Goal: Information Seeking & Learning: Learn about a topic

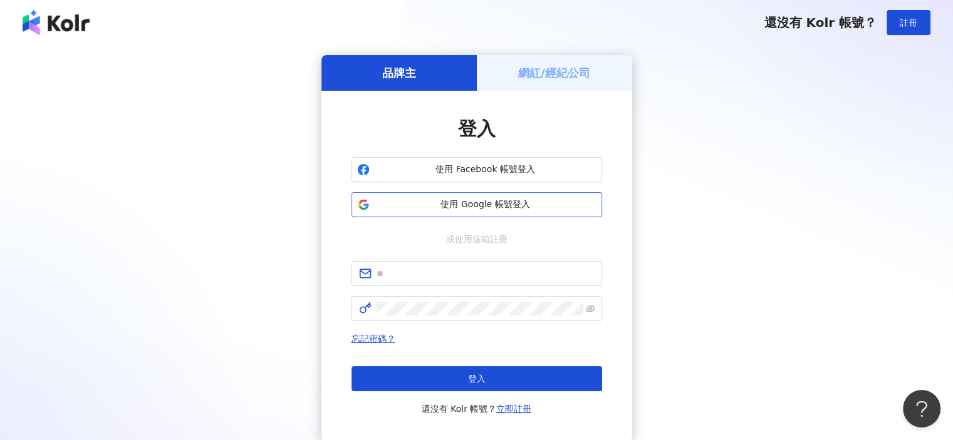
click at [433, 203] on span "使用 Google 帳號登入" at bounding box center [486, 205] width 222 height 13
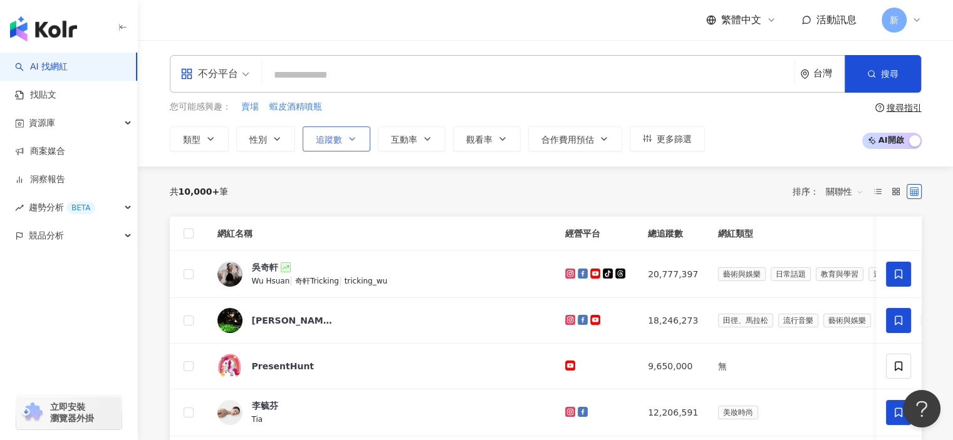
click at [348, 143] on button "追蹤數" at bounding box center [337, 139] width 68 height 25
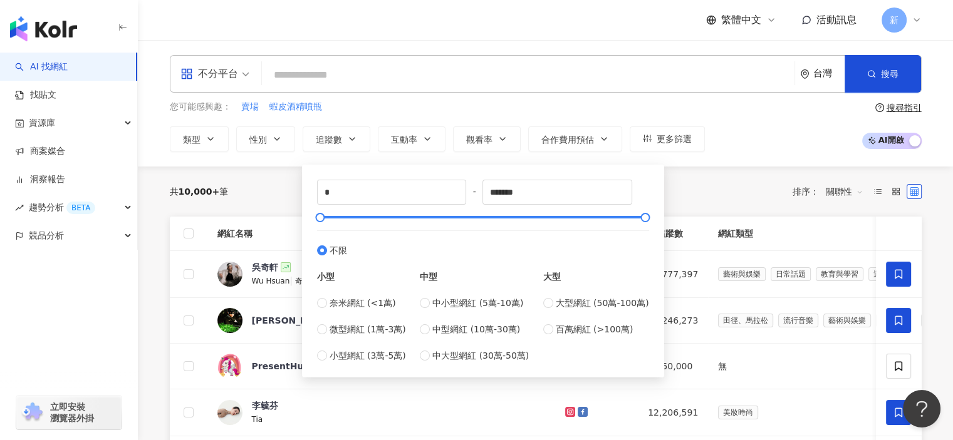
click at [719, 190] on div "共 10,000+ 筆 排序： 關聯性" at bounding box center [546, 192] width 752 height 20
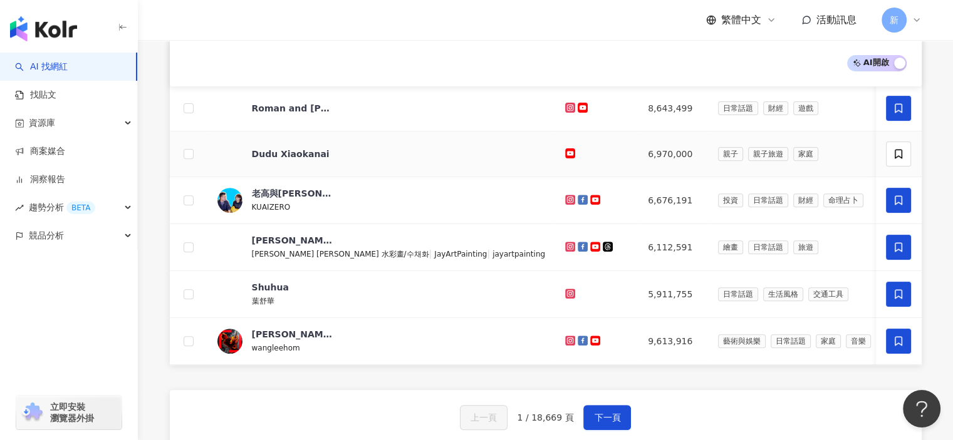
scroll to position [564, 0]
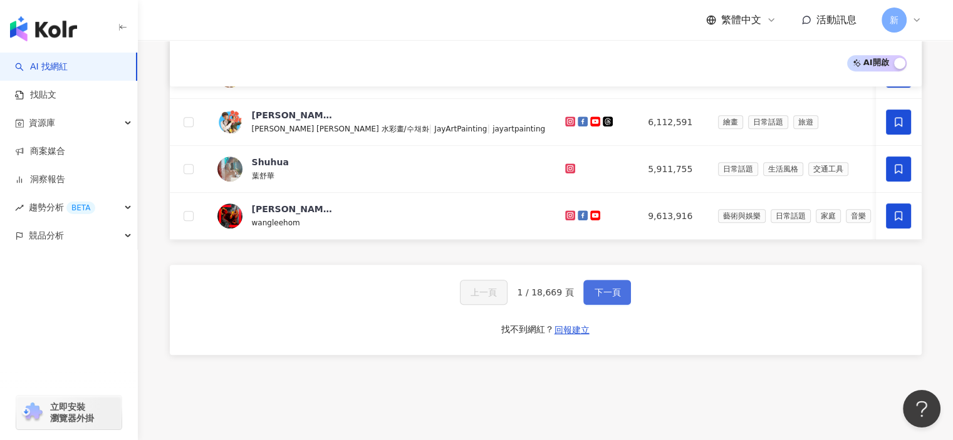
click at [586, 297] on button "下一頁" at bounding box center [607, 292] width 48 height 25
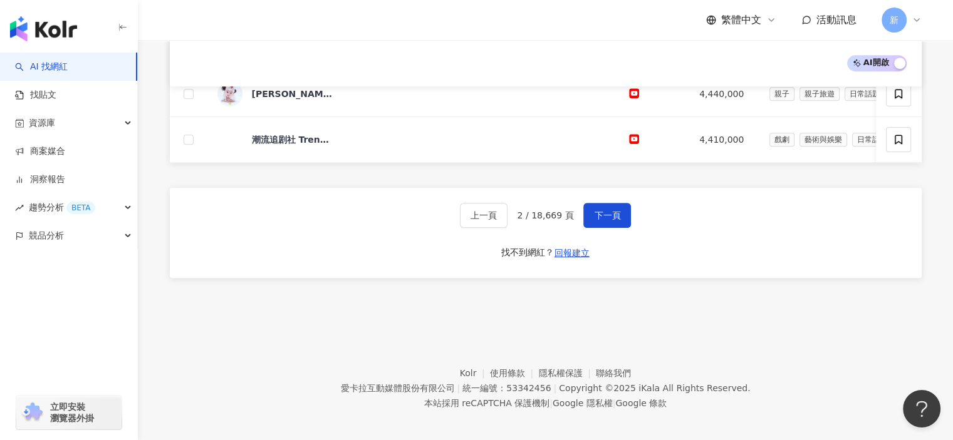
scroll to position [656, 0]
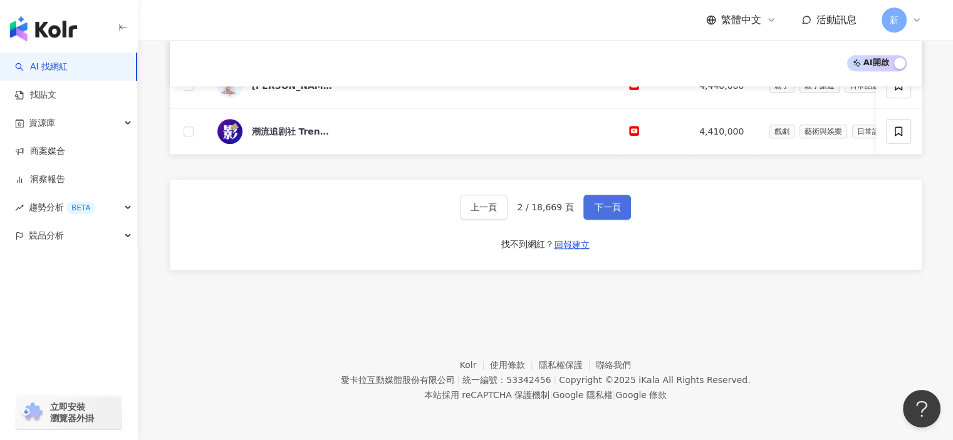
click at [596, 207] on span "下一頁" at bounding box center [607, 207] width 26 height 10
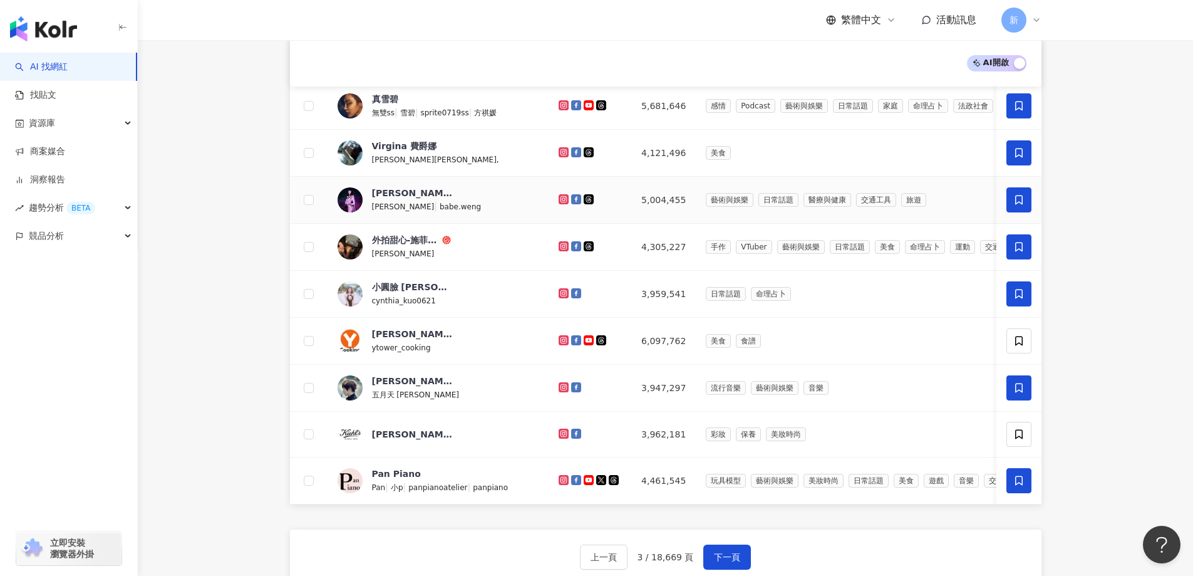
scroll to position [334, 0]
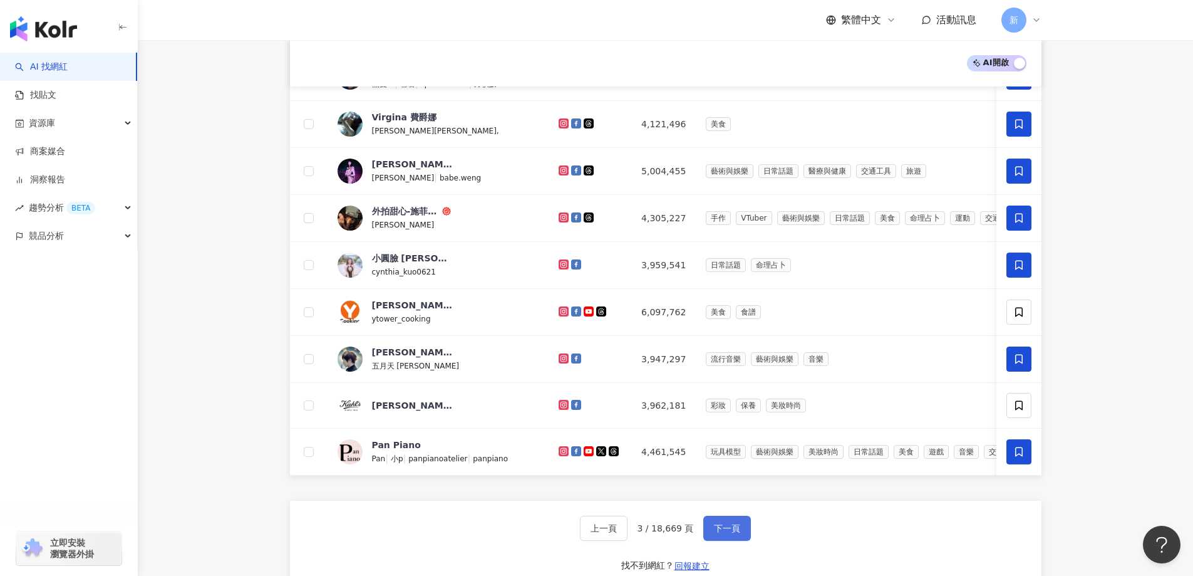
click at [737, 440] on span "下一頁" at bounding box center [727, 528] width 26 height 10
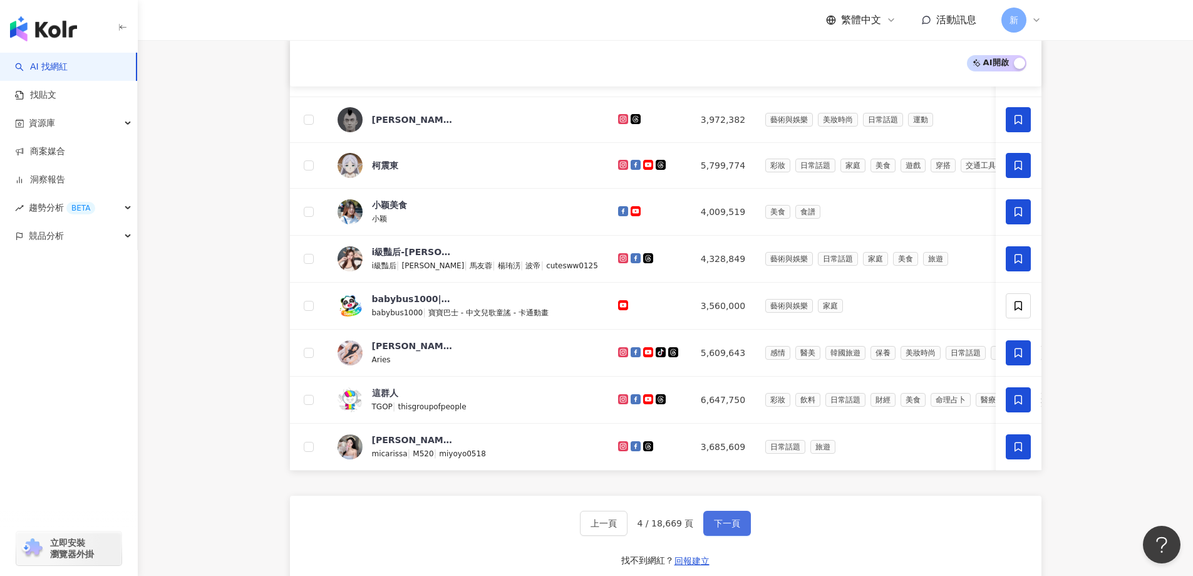
click at [723, 440] on span "下一頁" at bounding box center [727, 523] width 26 height 10
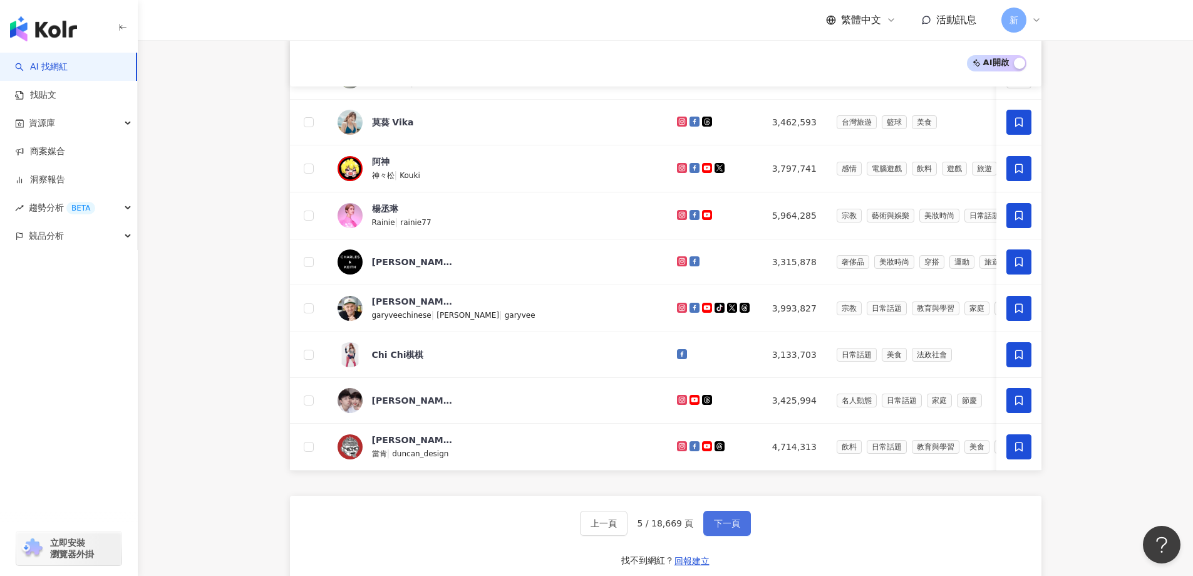
click at [739, 440] on button "下一頁" at bounding box center [727, 522] width 48 height 25
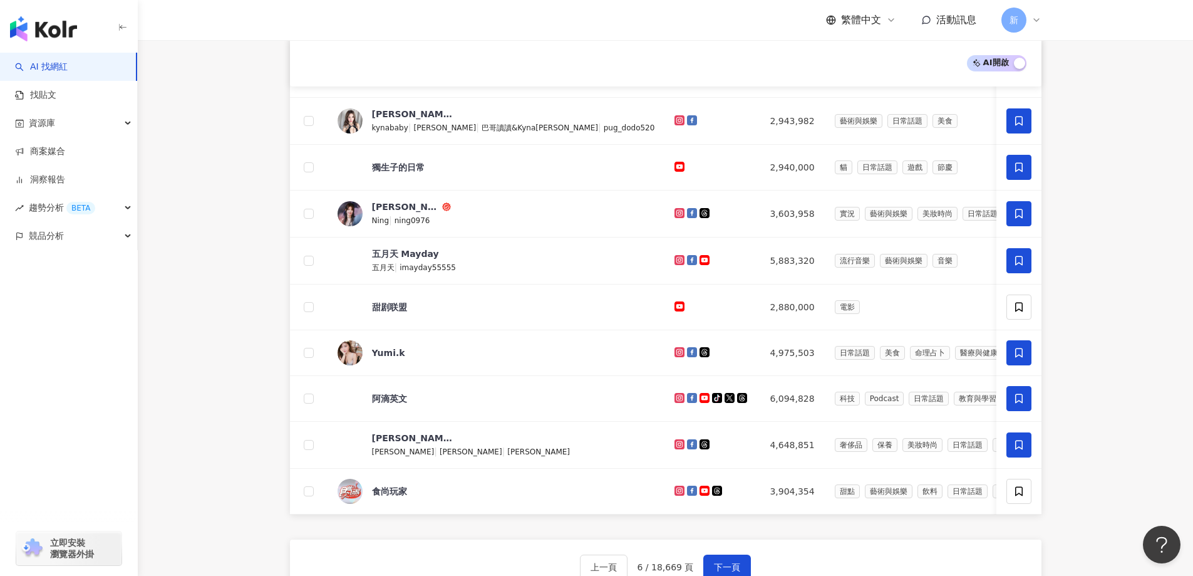
scroll to position [397, 0]
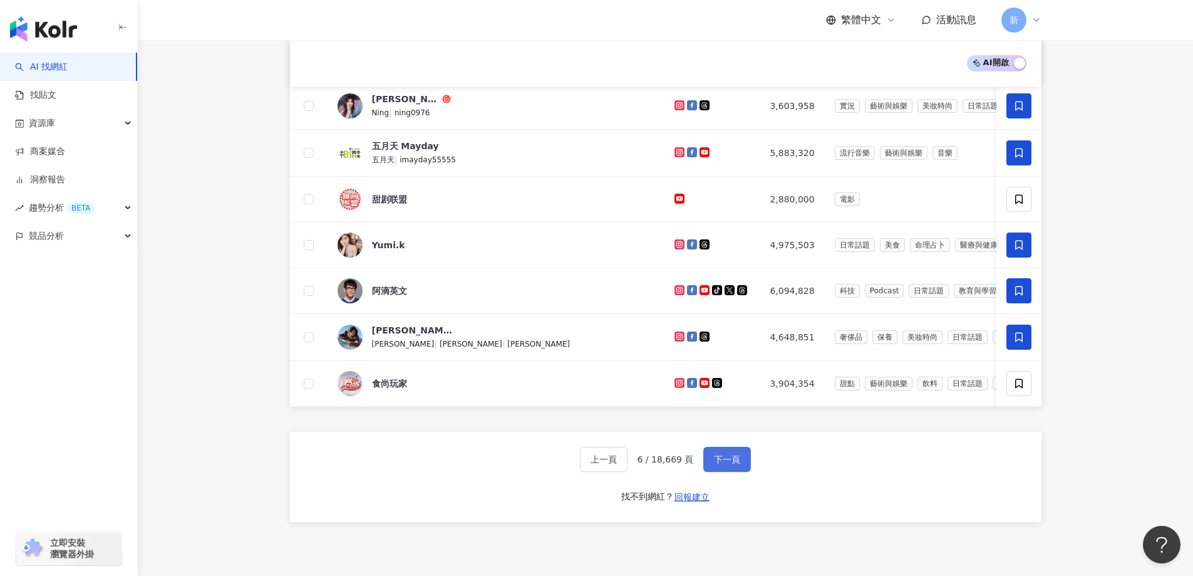
click at [742, 440] on button "下一頁" at bounding box center [727, 459] width 48 height 25
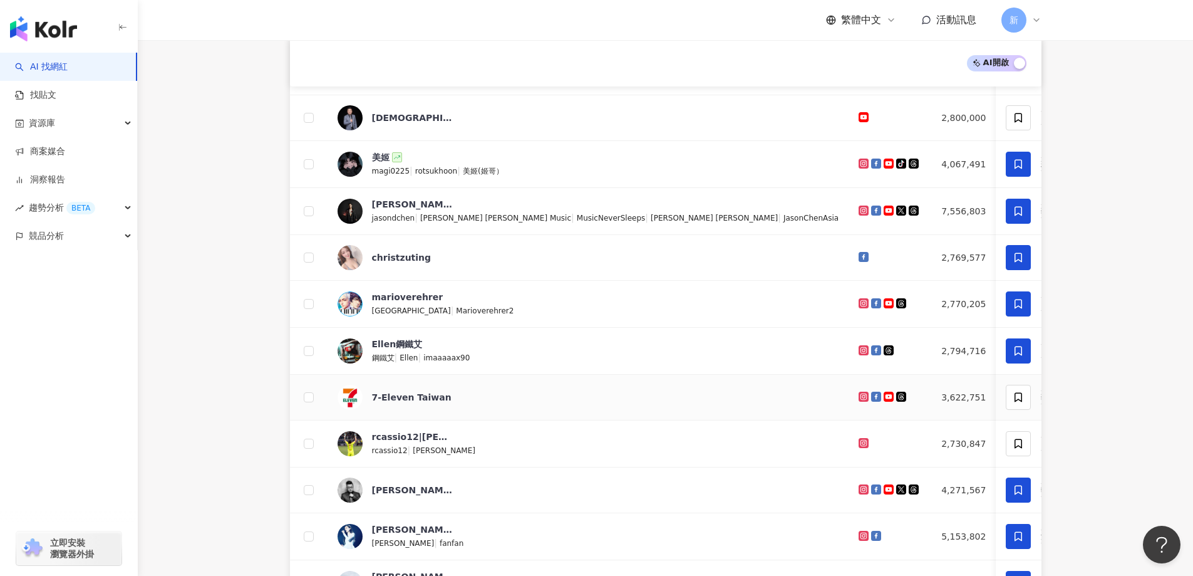
scroll to position [309, 0]
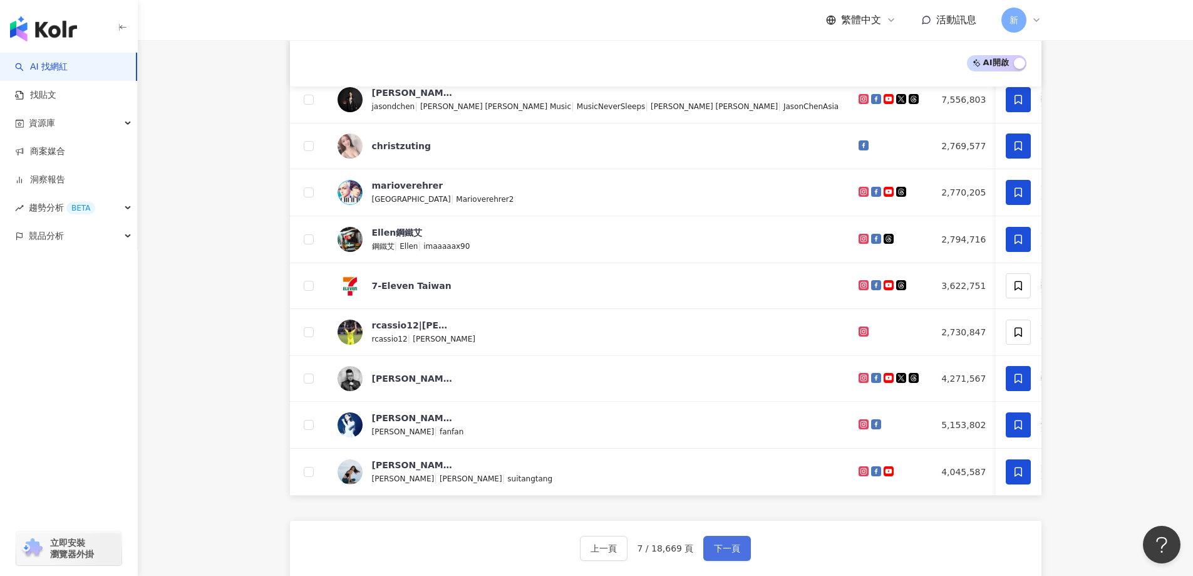
click at [725, 440] on span "下一頁" at bounding box center [727, 548] width 26 height 10
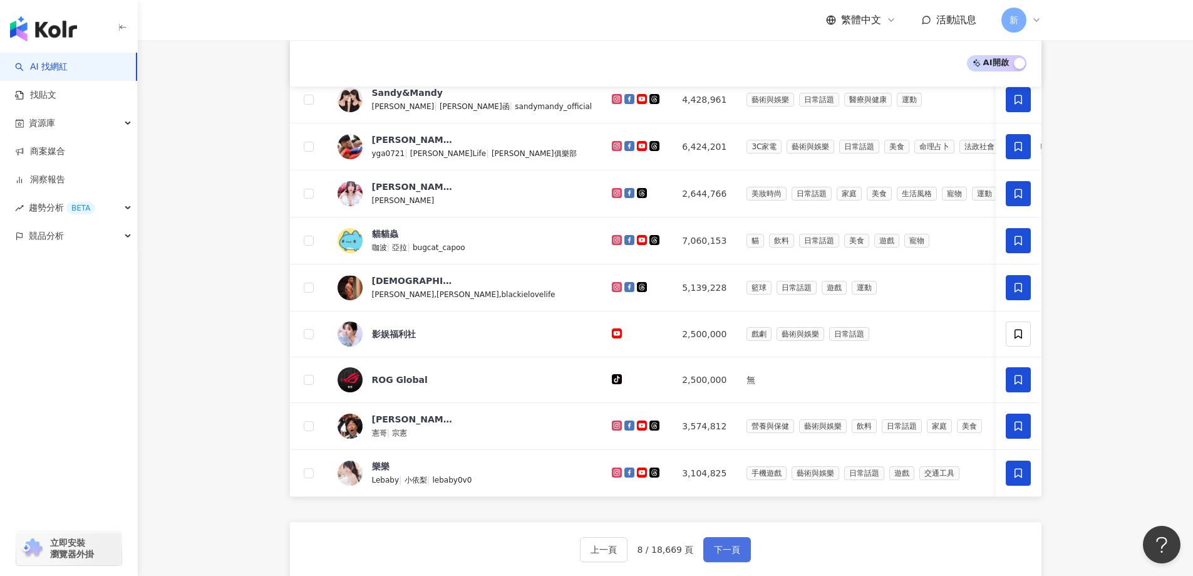
click at [715, 440] on span "下一頁" at bounding box center [727, 549] width 26 height 10
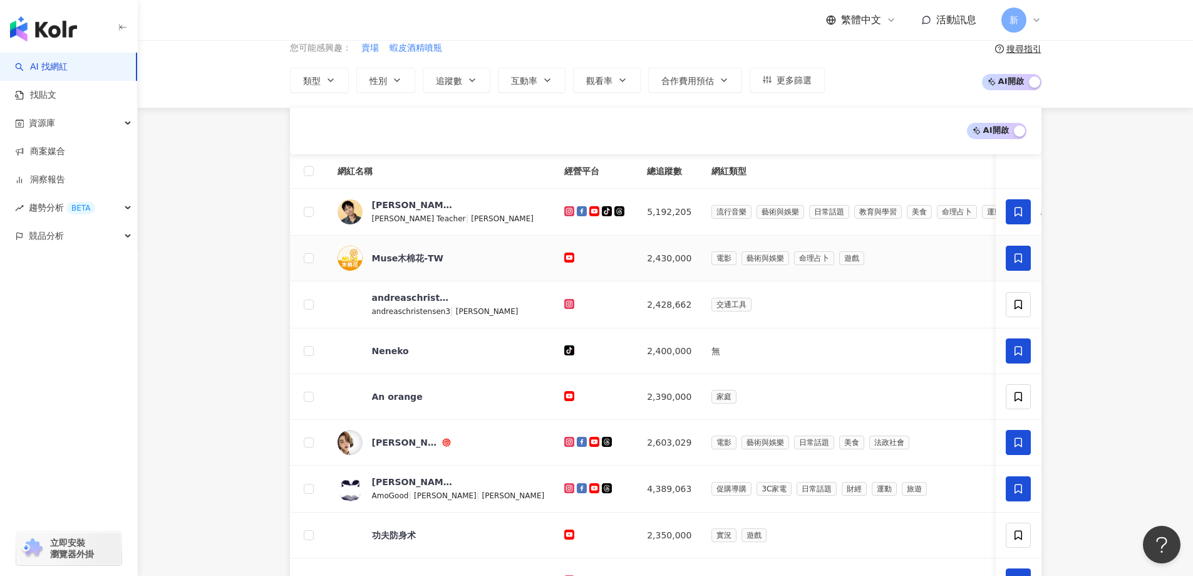
scroll to position [435, 0]
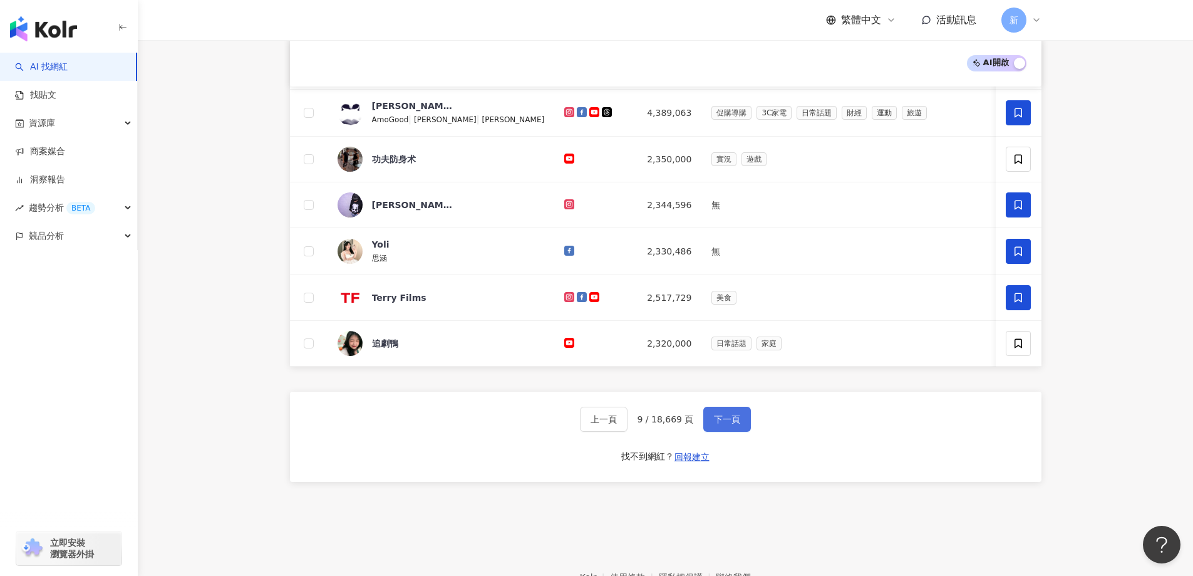
click at [740, 432] on button "下一頁" at bounding box center [727, 418] width 48 height 25
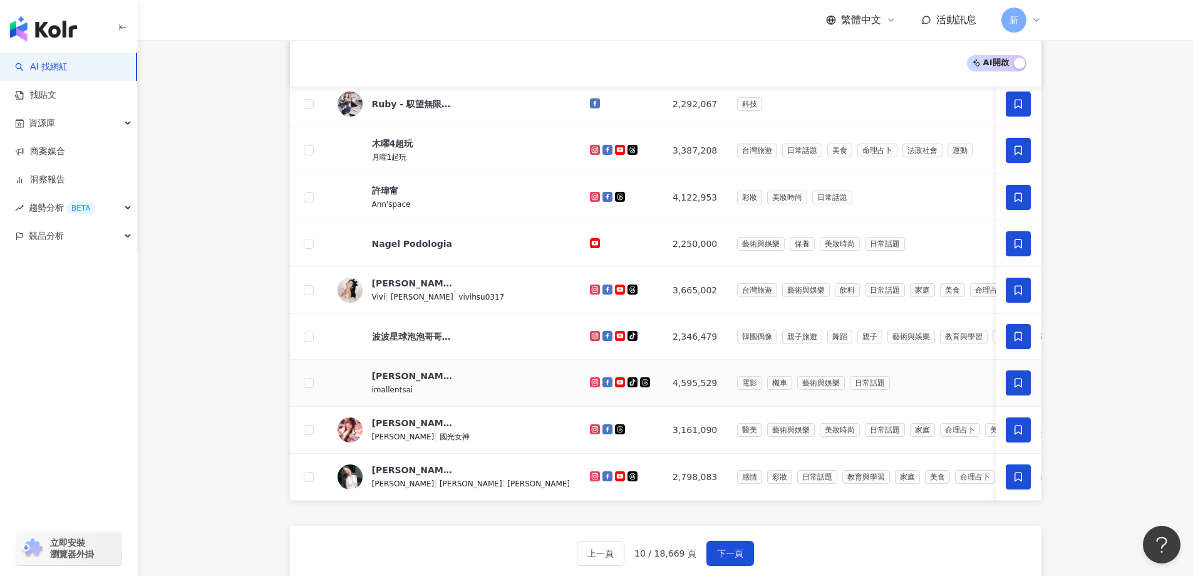
scroll to position [368, 0]
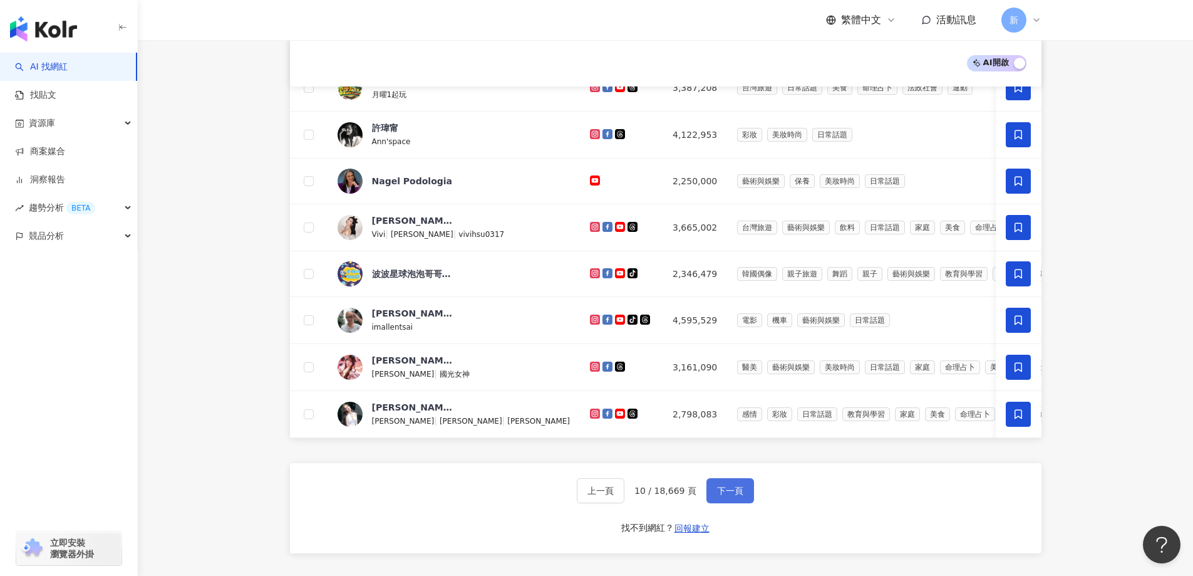
click at [736, 440] on button "下一頁" at bounding box center [730, 490] width 48 height 25
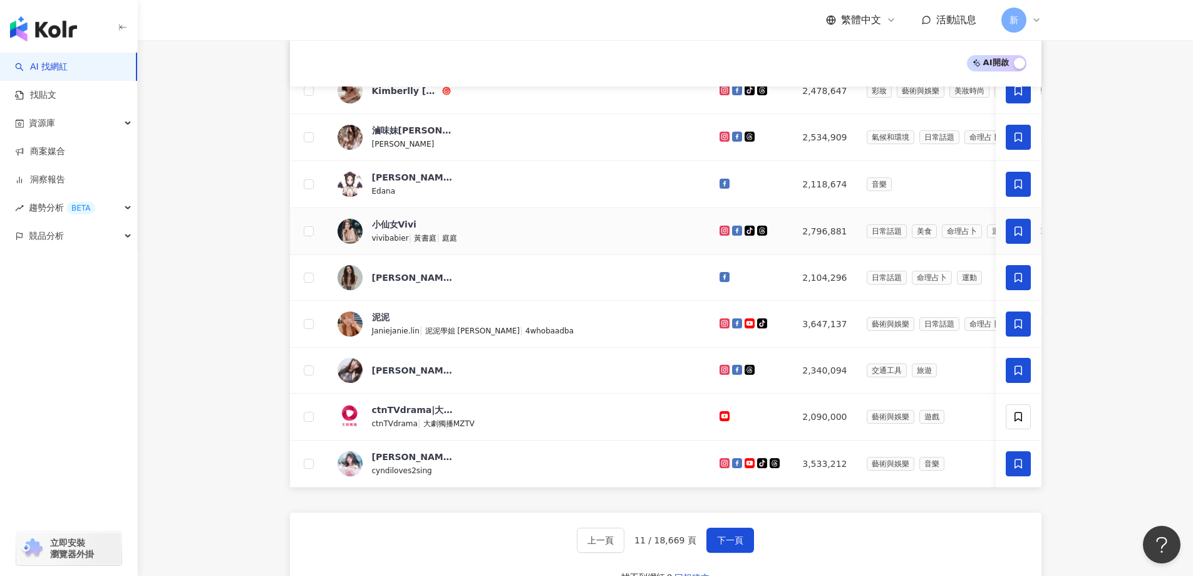
scroll to position [431, 0]
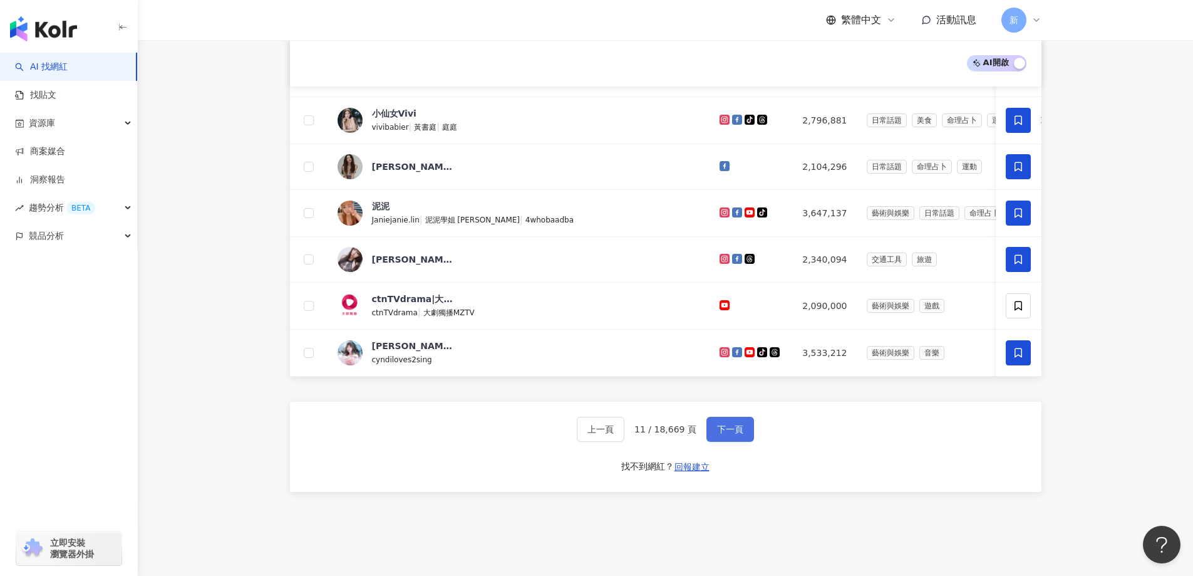
click at [733, 432] on button "下一頁" at bounding box center [730, 428] width 48 height 25
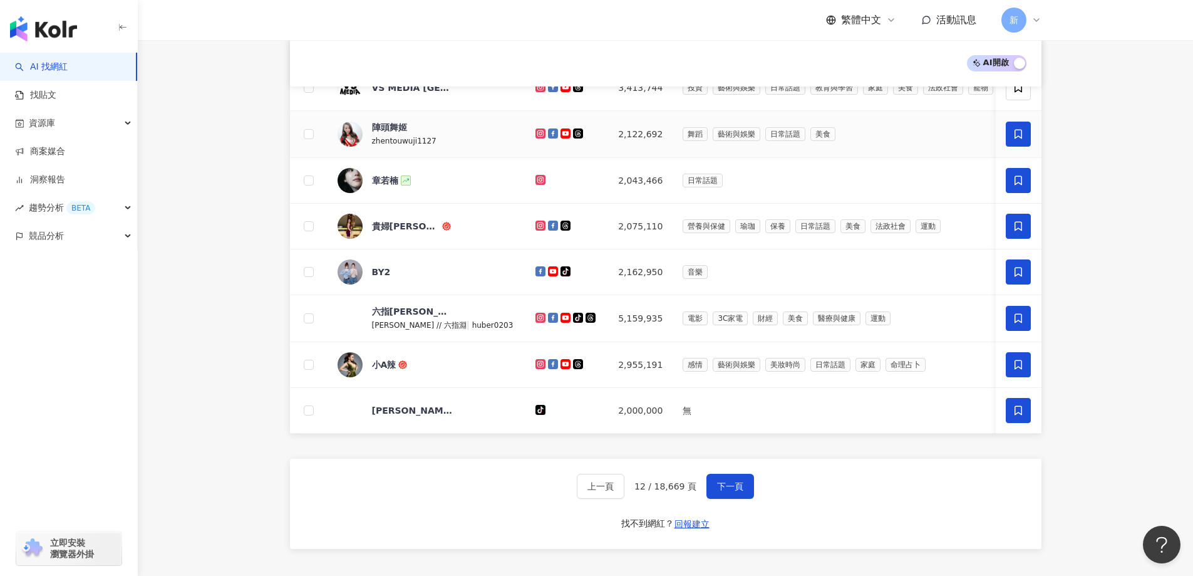
scroll to position [368, 0]
click at [748, 440] on button "下一頁" at bounding box center [730, 485] width 48 height 25
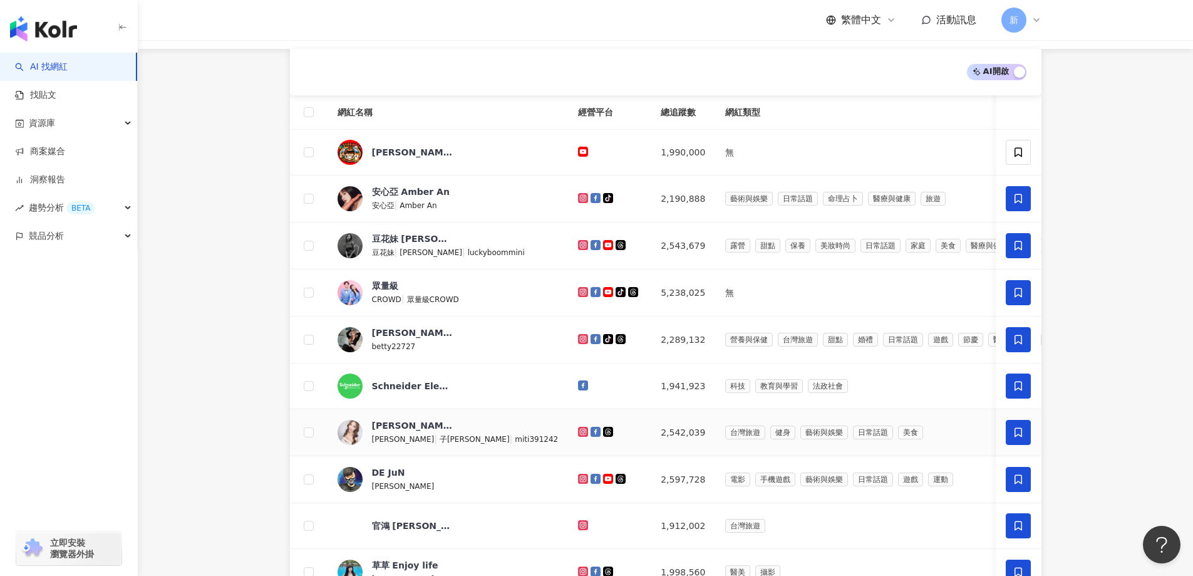
scroll to position [431, 0]
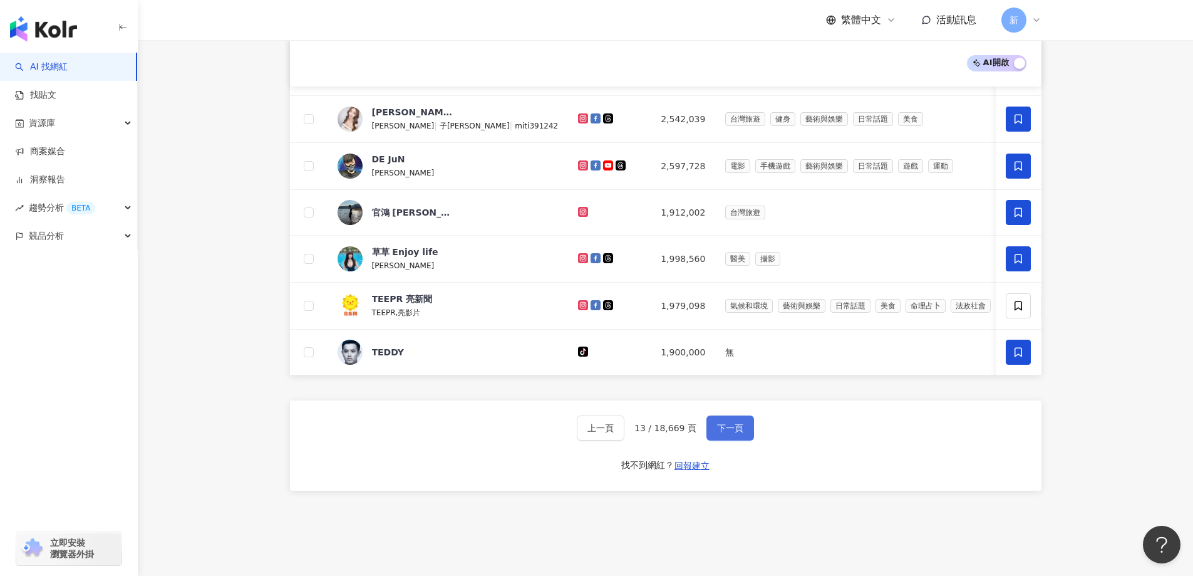
click at [739, 426] on button "下一頁" at bounding box center [730, 427] width 48 height 25
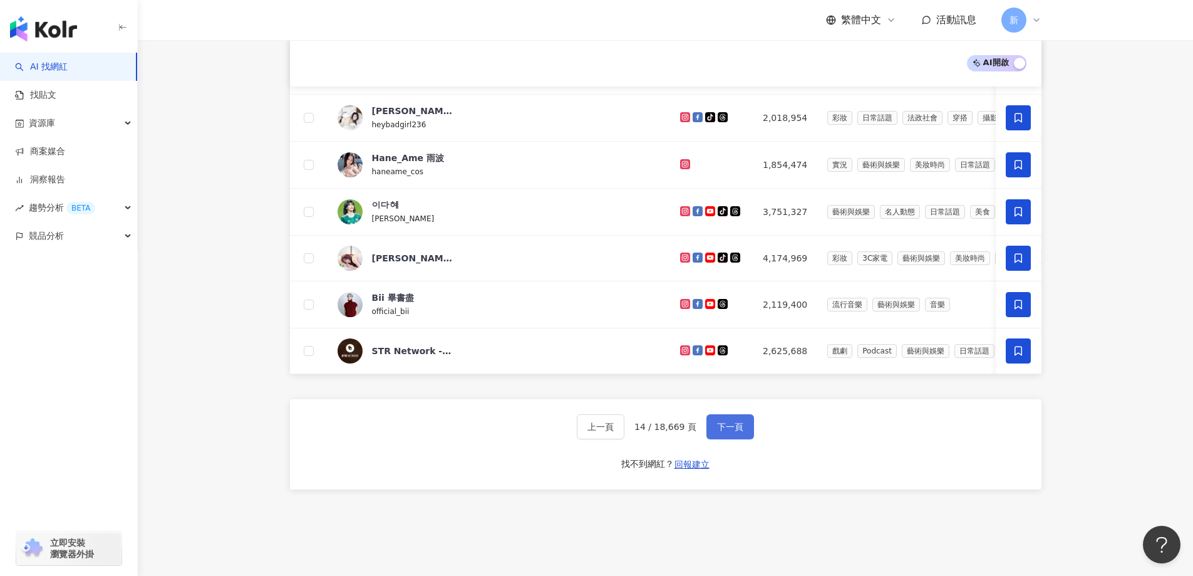
click at [727, 429] on button "下一頁" at bounding box center [730, 426] width 48 height 25
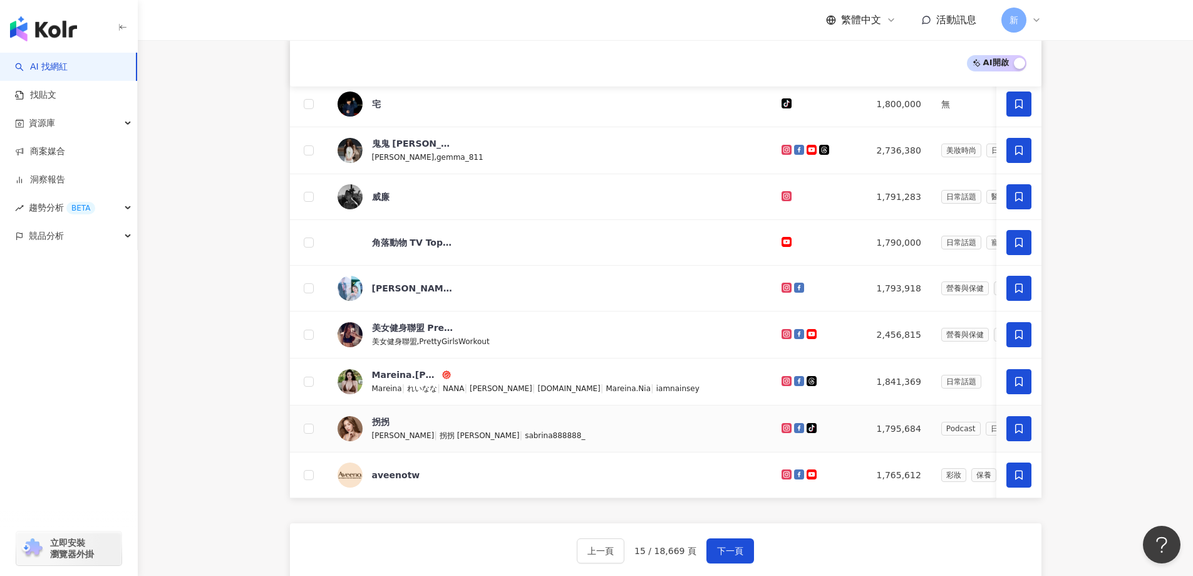
scroll to position [427, 0]
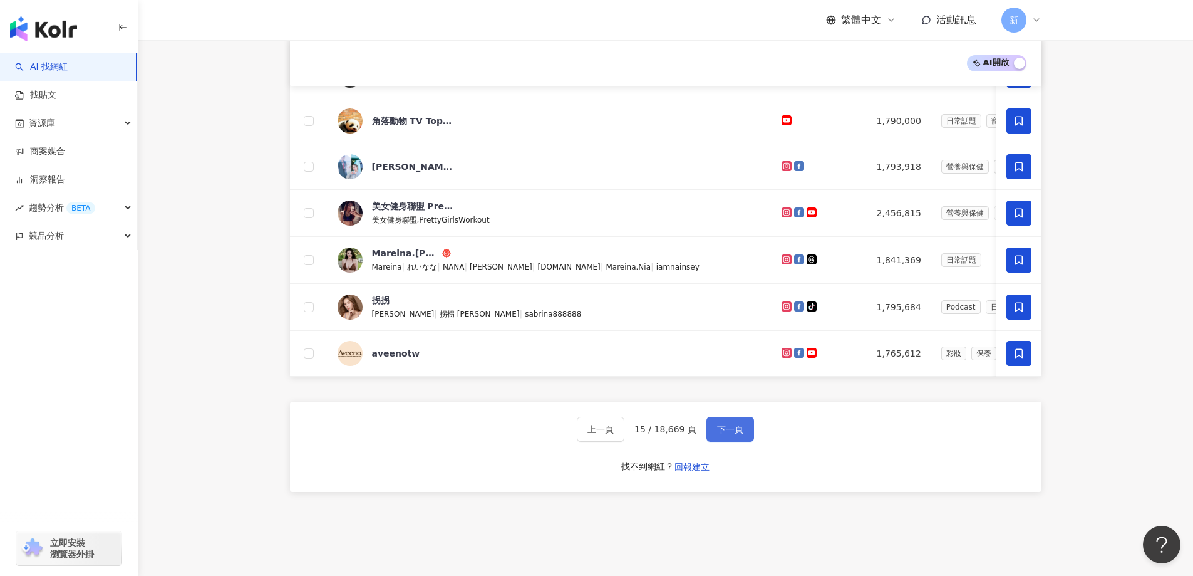
click at [742, 430] on button "下一頁" at bounding box center [730, 428] width 48 height 25
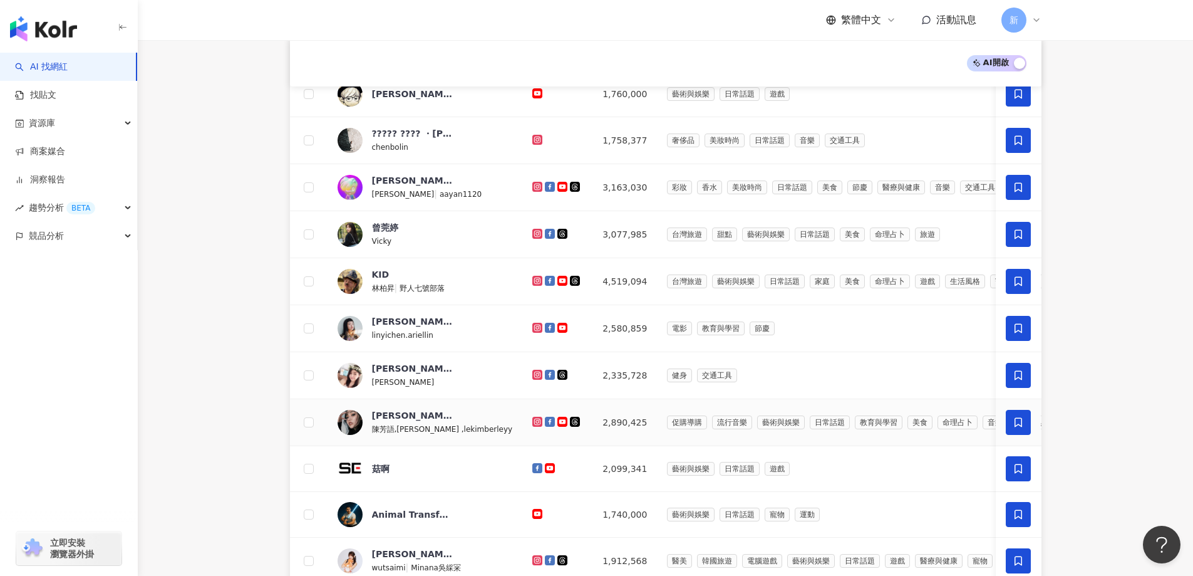
scroll to position [372, 0]
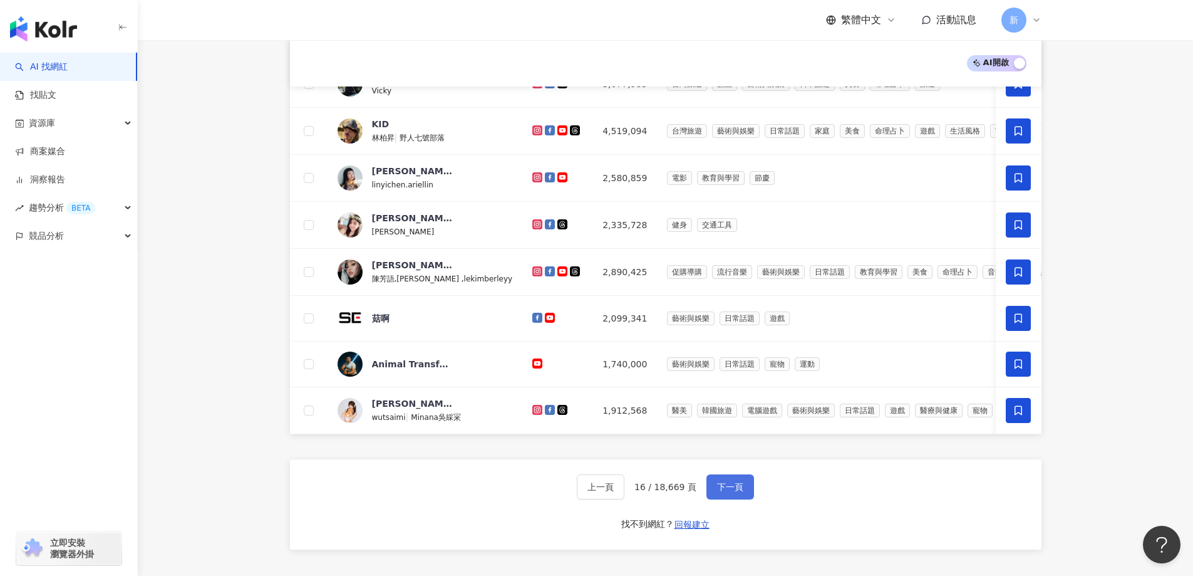
click at [716, 440] on button "下一頁" at bounding box center [730, 486] width 48 height 25
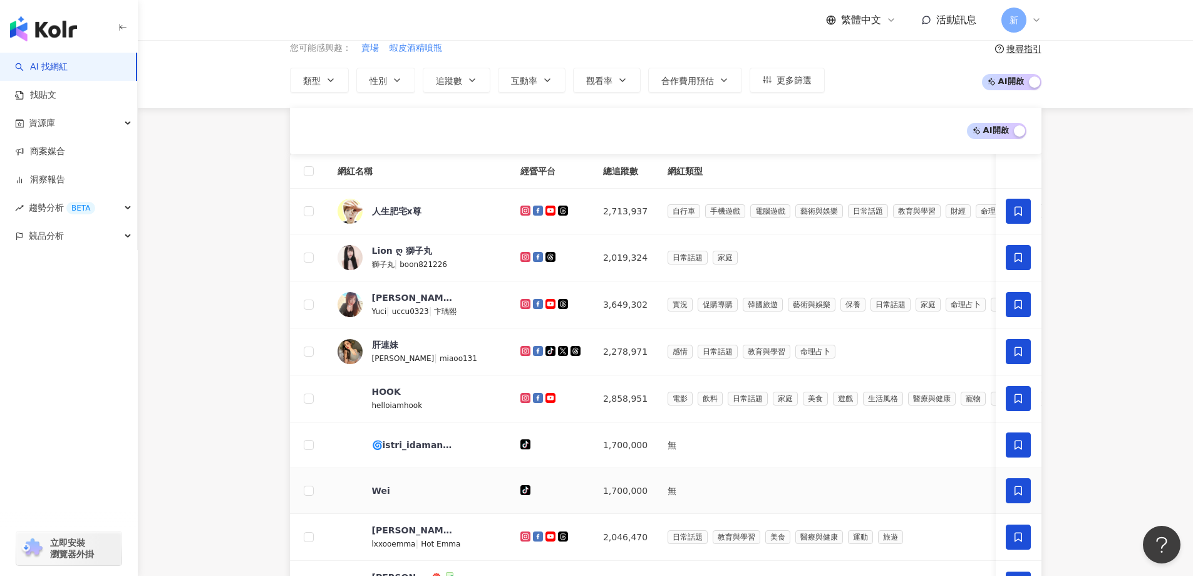
scroll to position [306, 0]
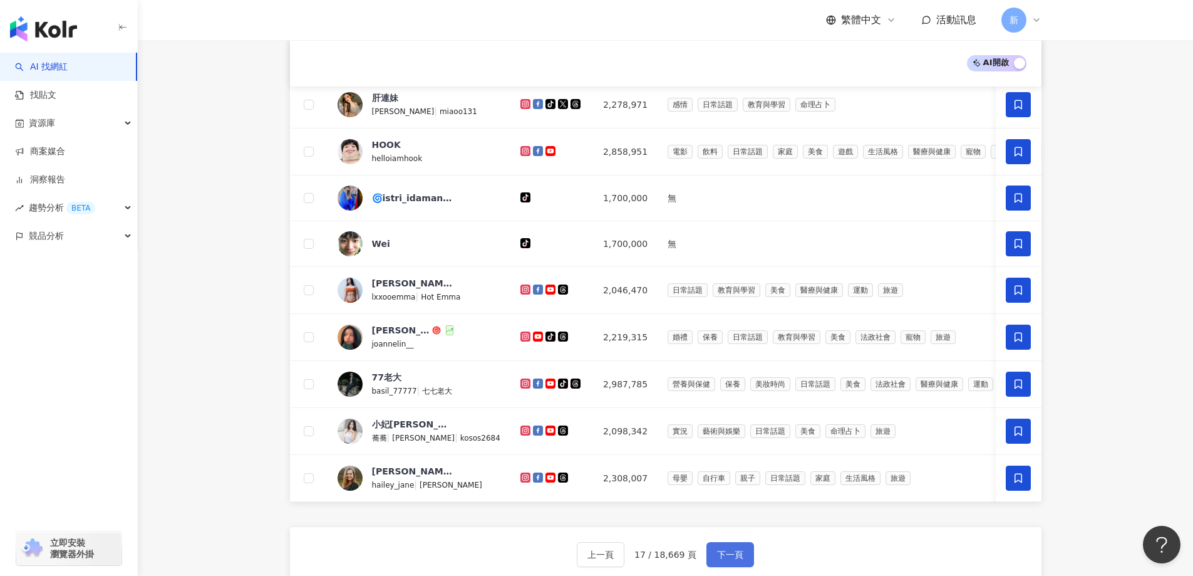
click at [735, 440] on span "下一頁" at bounding box center [730, 554] width 26 height 10
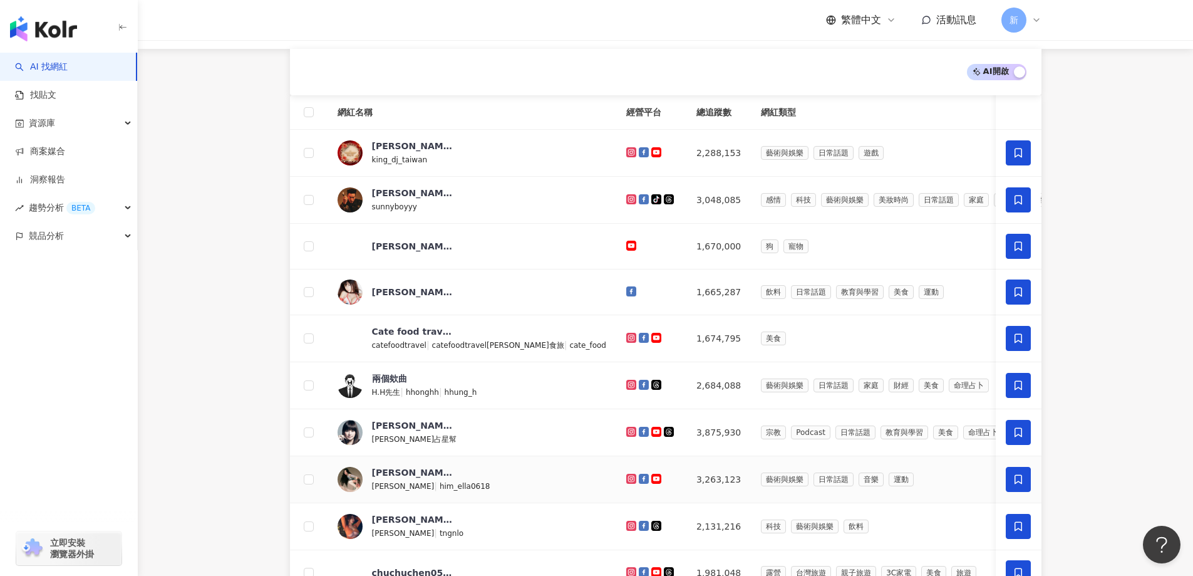
scroll to position [368, 0]
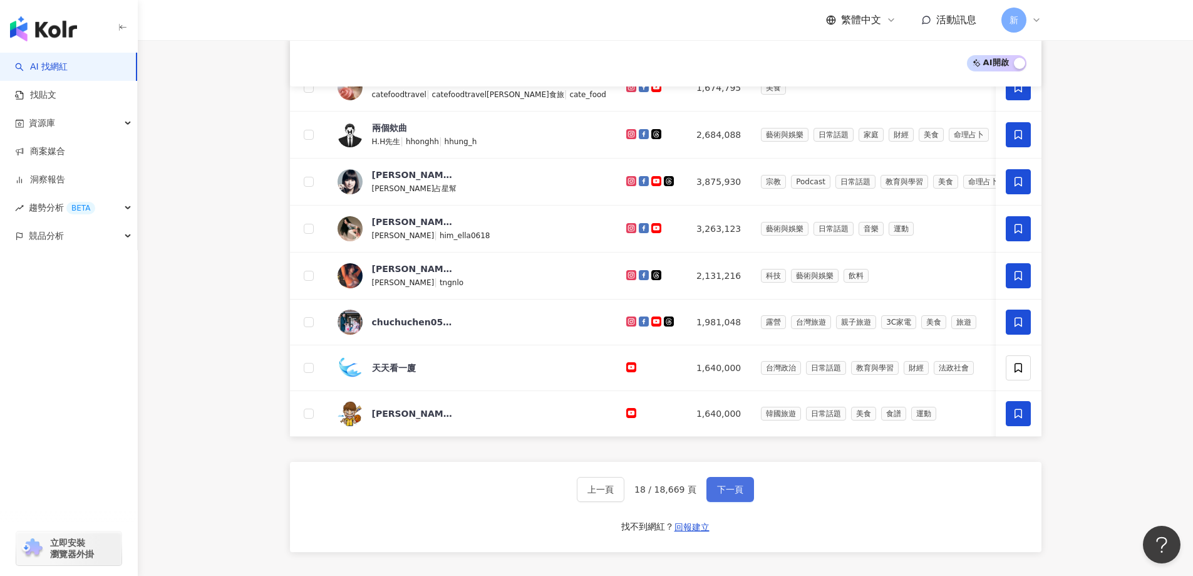
click at [732, 440] on button "下一頁" at bounding box center [730, 489] width 48 height 25
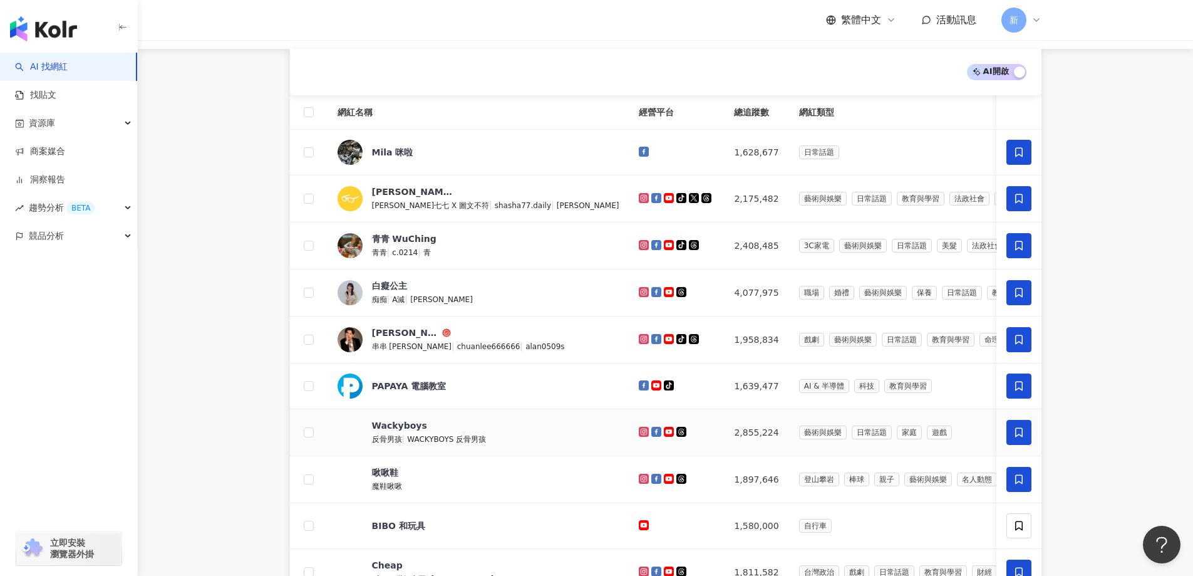
scroll to position [431, 0]
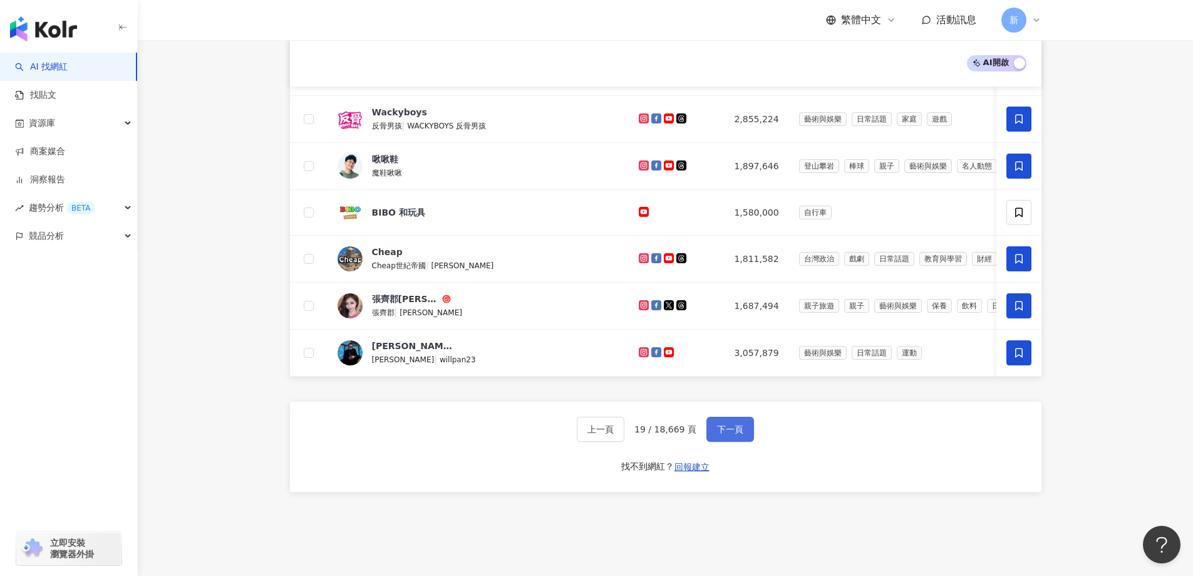
click at [720, 434] on span "下一頁" at bounding box center [730, 429] width 26 height 10
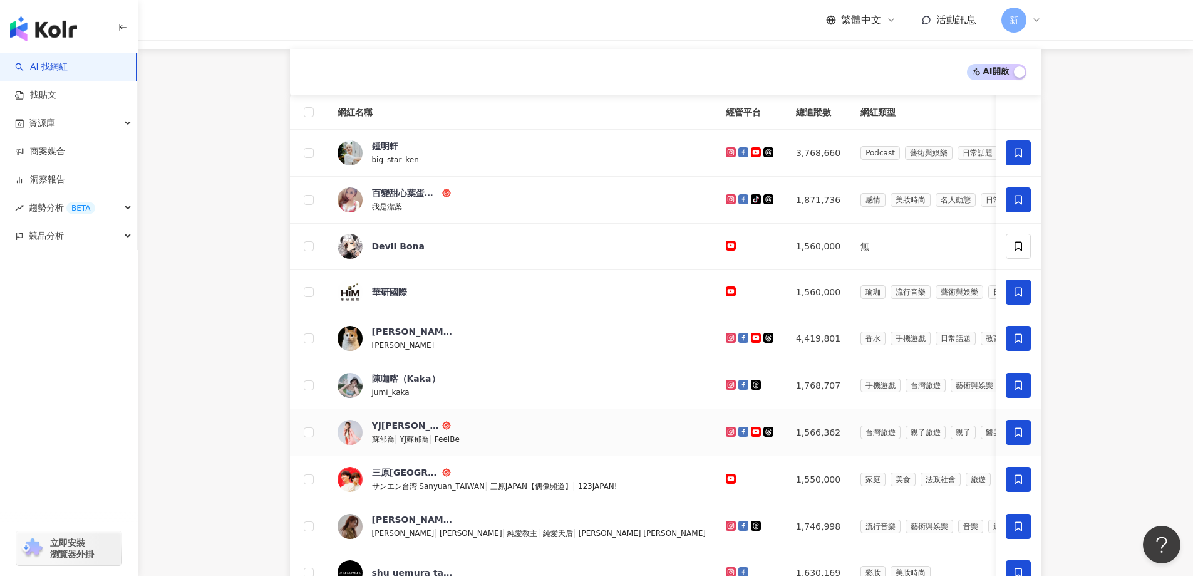
scroll to position [368, 0]
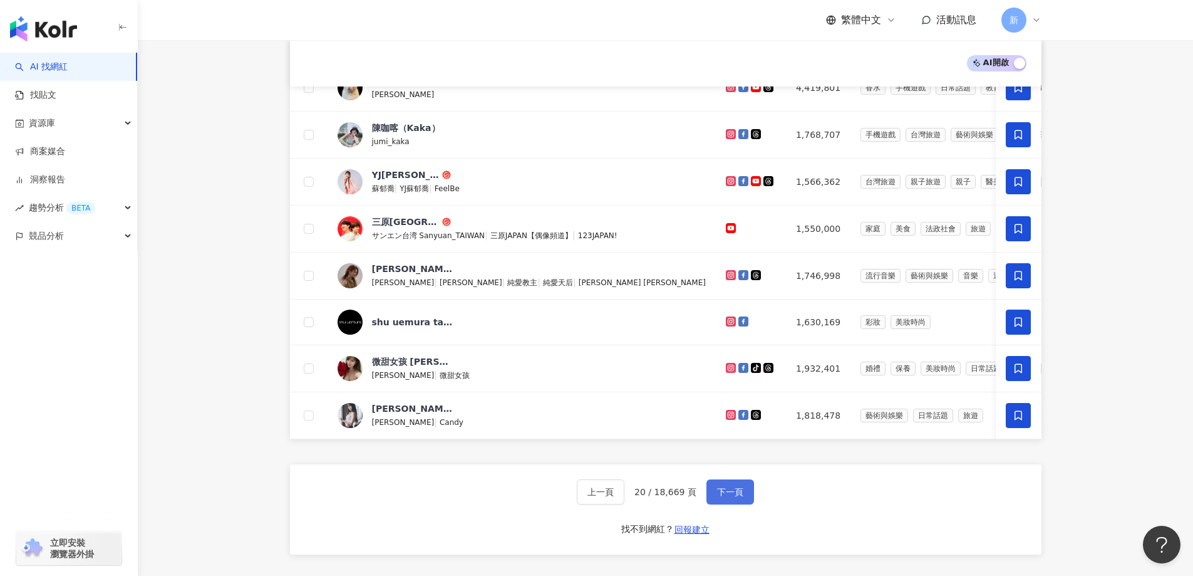
click at [732, 440] on button "下一頁" at bounding box center [730, 491] width 48 height 25
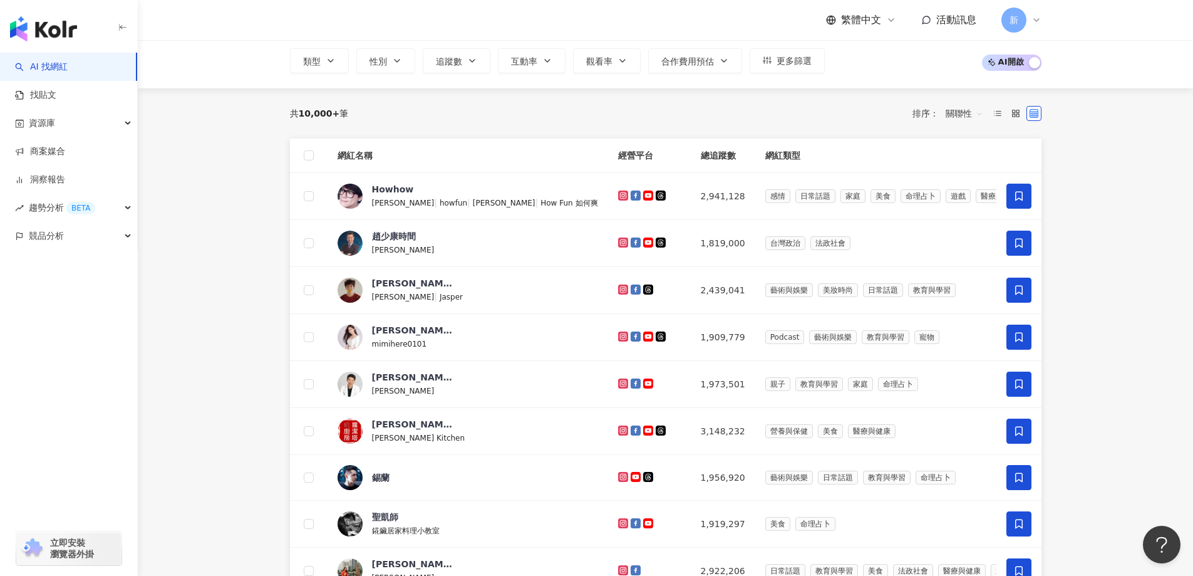
click at [325, 103] on div "共 10,000+ 筆 排序： 關聯性" at bounding box center [666, 113] width 752 height 20
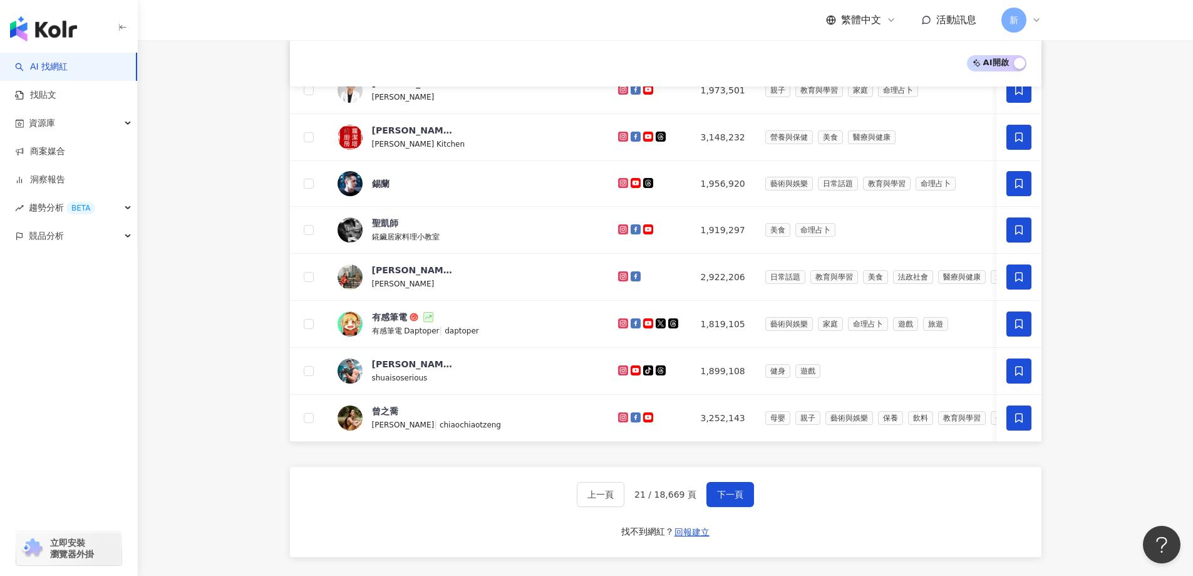
click at [229, 287] on main "不分平台 台灣 搜尋 您可能感興趣： 賣場 蝦皮酒精噴瓶 類型 性別 追蹤數 互動率 觀看率 合作費用預估 更多篩選 * - ******* 不限 小型 奈米…" at bounding box center [665, 130] width 1055 height 916
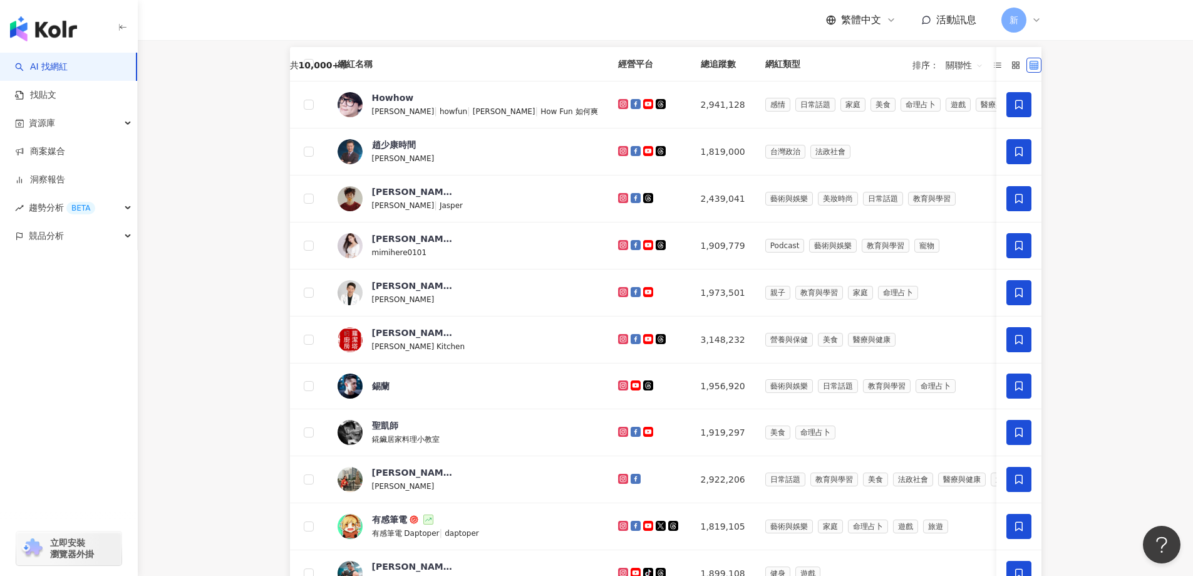
scroll to position [0, 0]
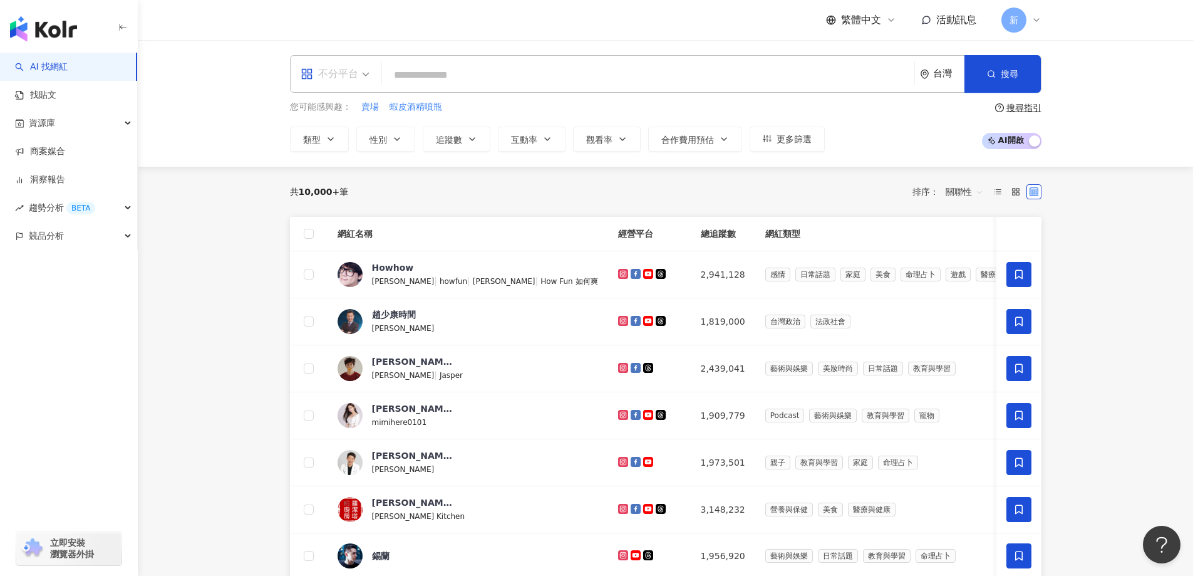
click at [358, 75] on span "不分平台" at bounding box center [335, 74] width 69 height 20
click at [348, 175] on div "YouTube" at bounding box center [339, 178] width 71 height 16
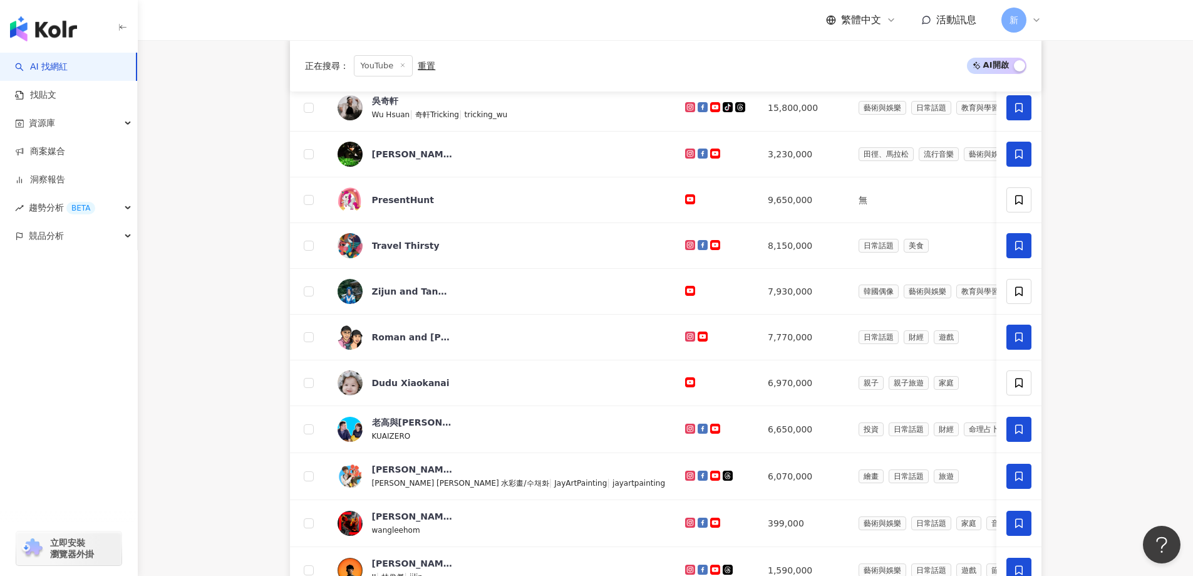
scroll to position [376, 0]
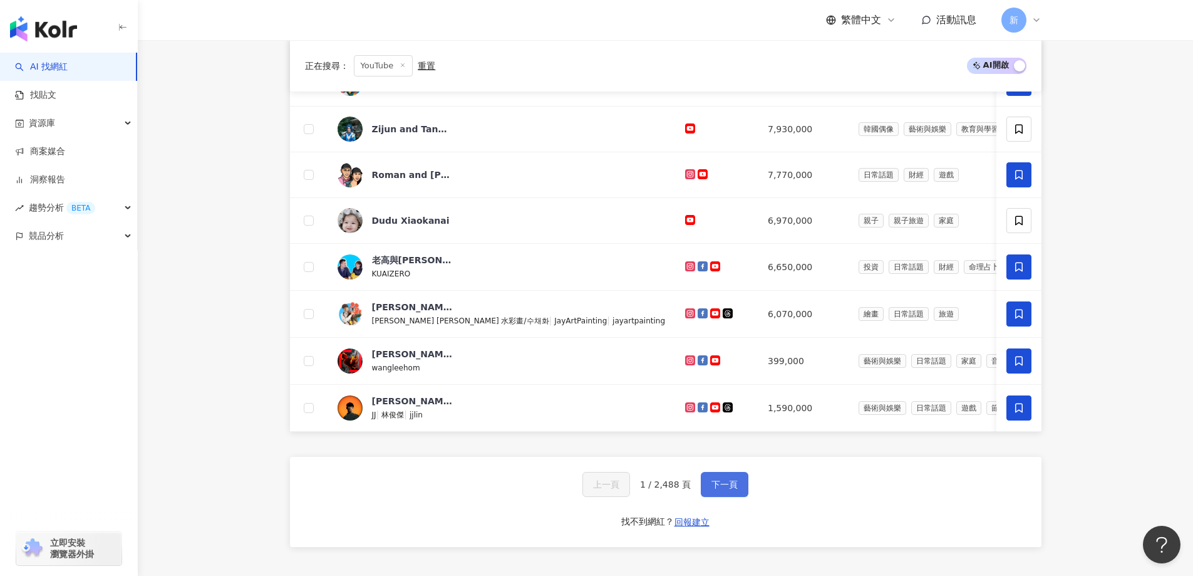
click at [737, 440] on button "下一頁" at bounding box center [725, 484] width 48 height 25
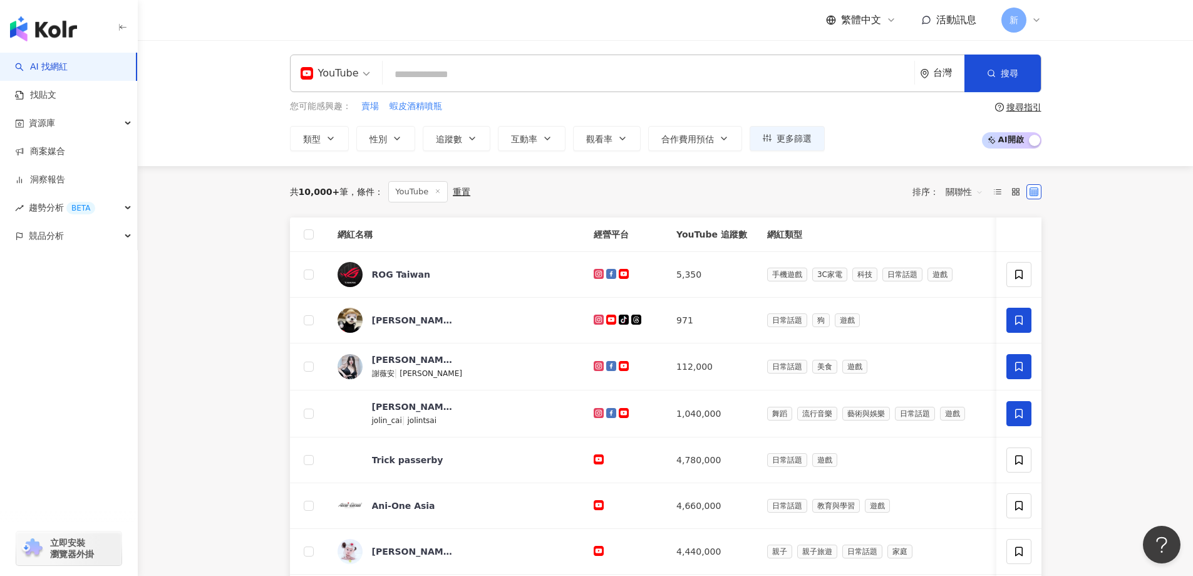
scroll to position [0, 0]
click at [470, 136] on icon "button" at bounding box center [472, 139] width 10 height 10
click at [269, 262] on div "共 10,000+ 筆 條件 ： YouTube 重置 排序： 關聯性 網紅名稱 經營平台 YouTube 追蹤數 網紅類型 互動率 漲粉率 觀看率 操作 R…" at bounding box center [666, 561] width 802 height 789
click at [812, 139] on button "更多篩選" at bounding box center [787, 139] width 75 height 25
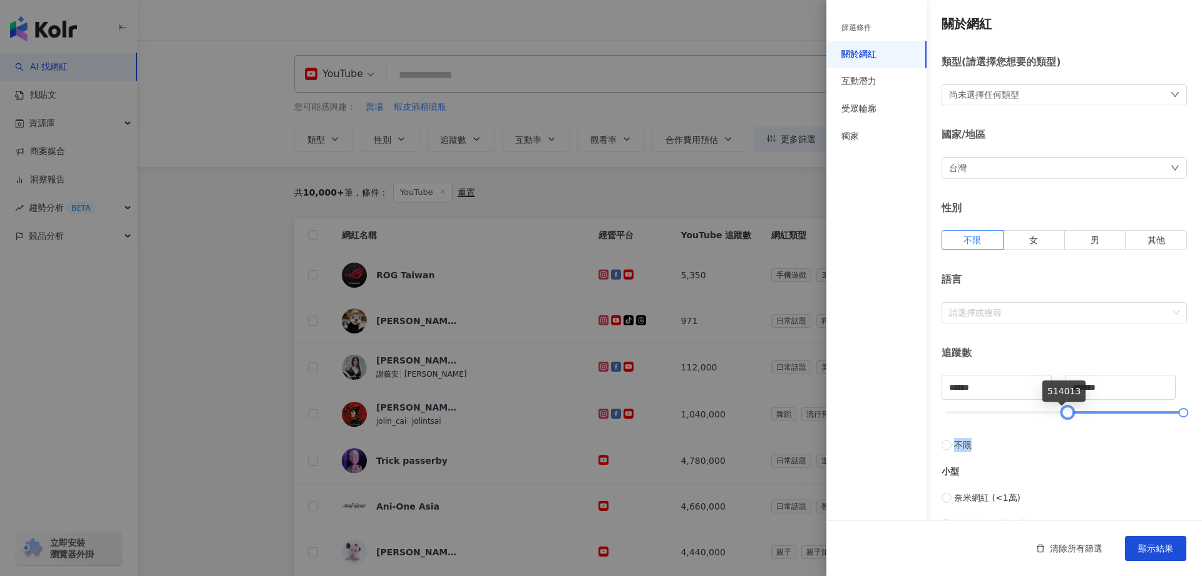
type input "******"
drag, startPoint x: 943, startPoint y: 412, endPoint x: 1101, endPoint y: 419, distance: 158.6
click at [952, 416] on div at bounding box center [1110, 412] width 7 height 7
click at [952, 440] on span "顯示結果" at bounding box center [1156, 548] width 35 height 10
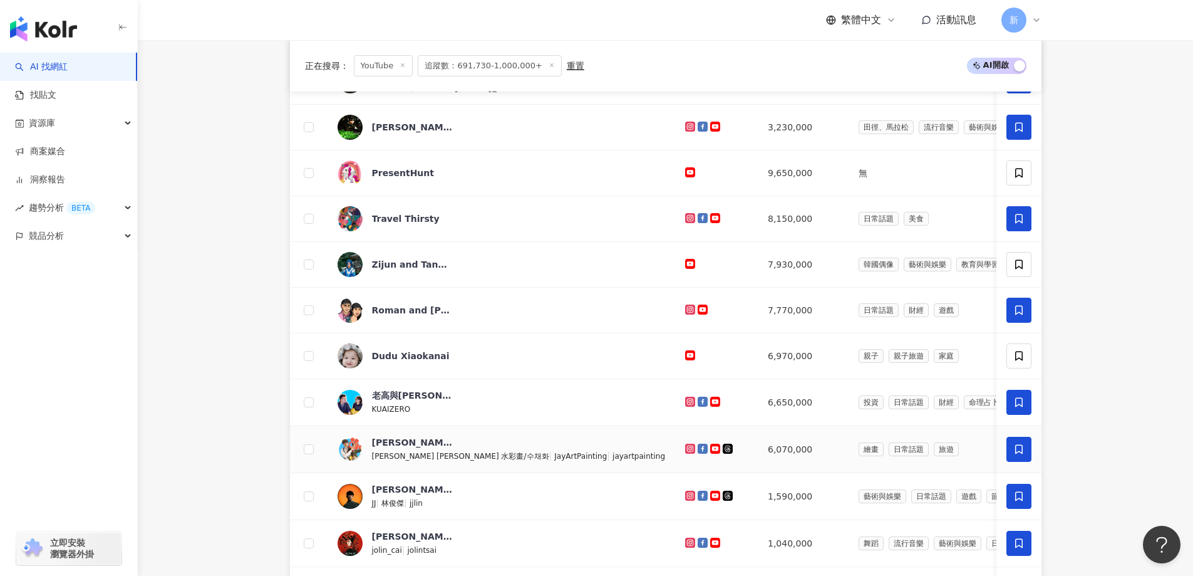
scroll to position [564, 0]
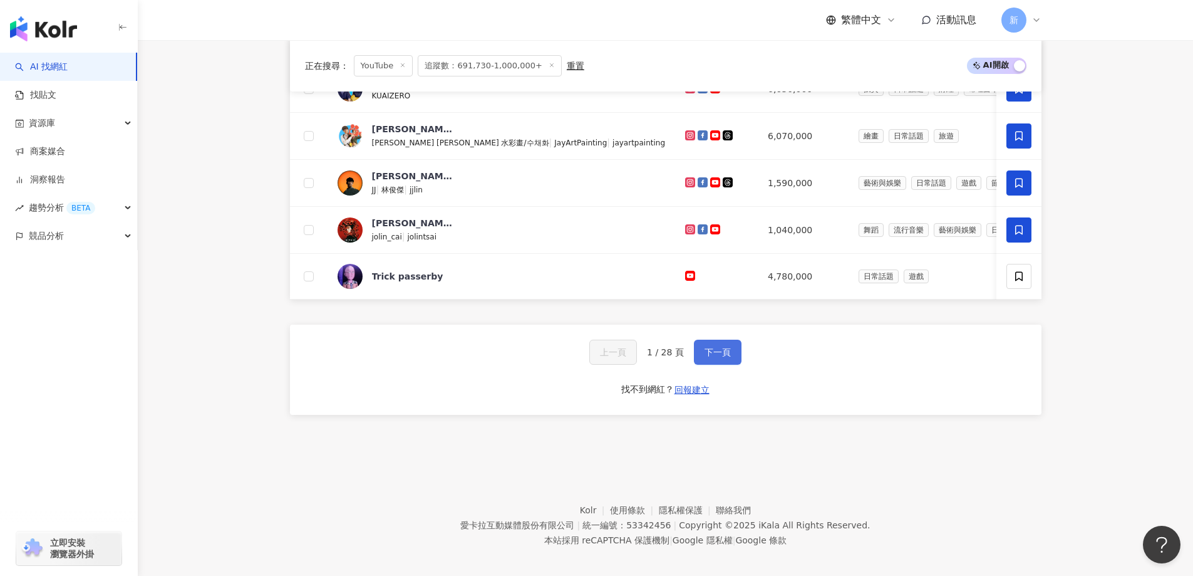
click at [716, 357] on span "下一頁" at bounding box center [718, 352] width 26 height 10
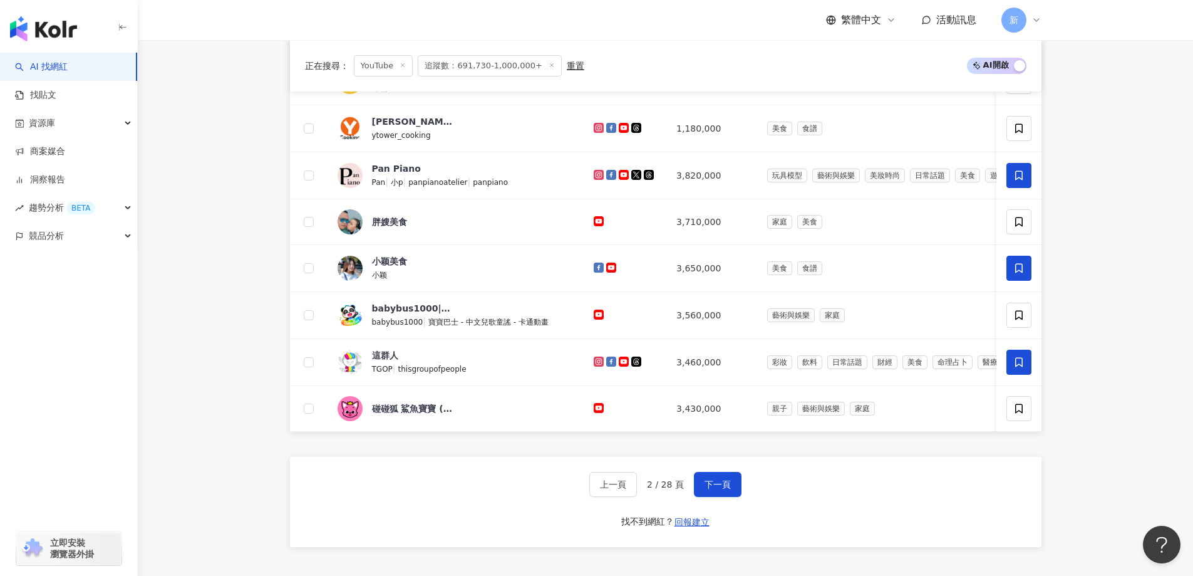
scroll to position [501, 0]
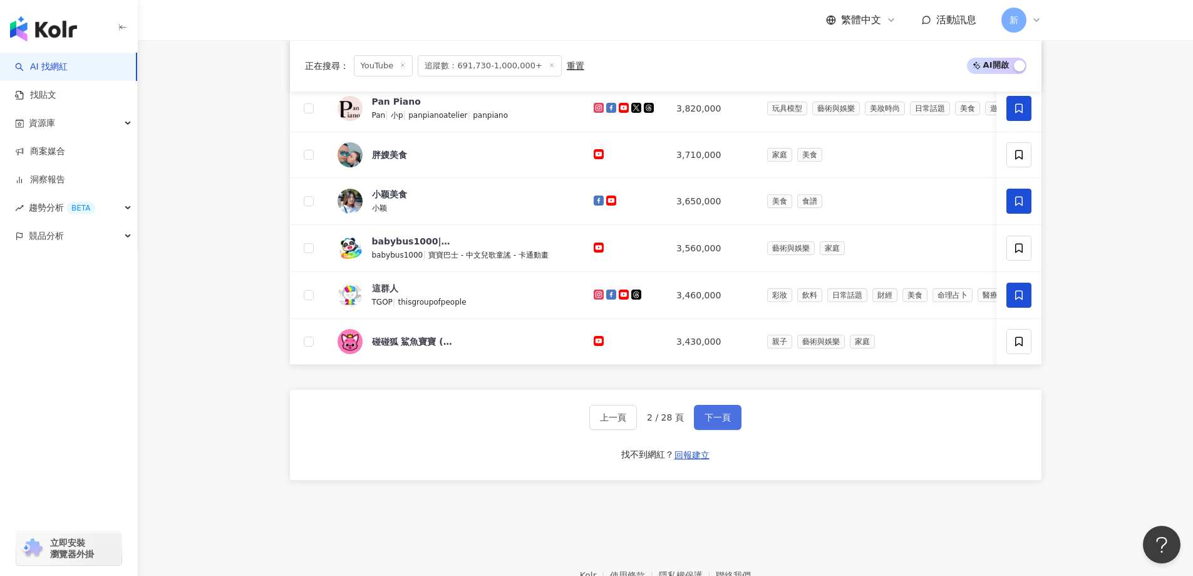
click at [713, 420] on span "下一頁" at bounding box center [718, 417] width 26 height 10
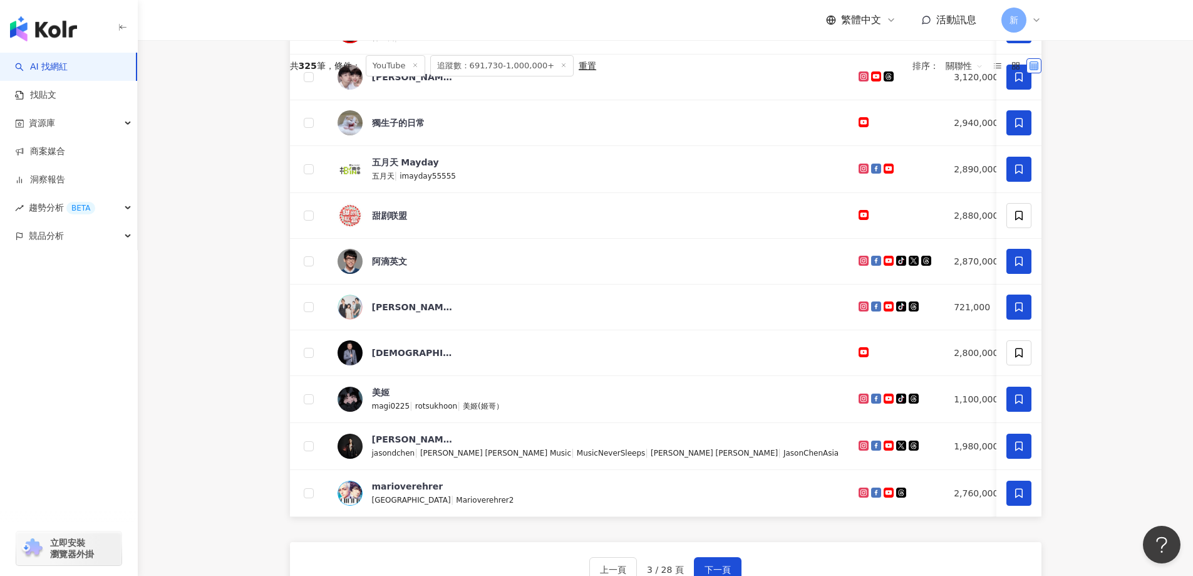
scroll to position [438, 0]
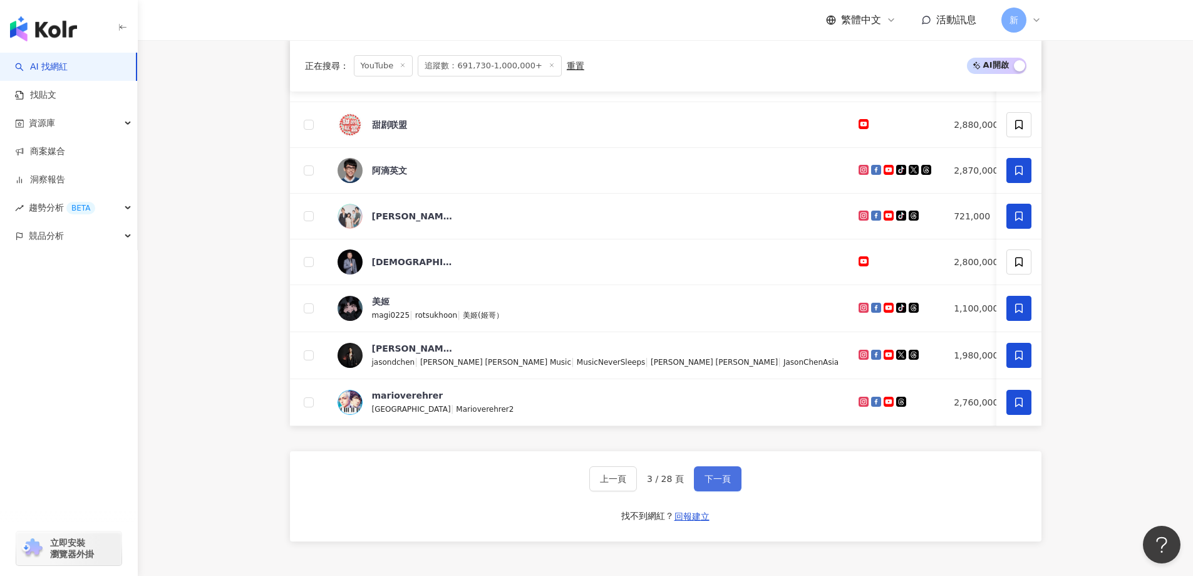
click at [721, 440] on button "下一頁" at bounding box center [718, 478] width 48 height 25
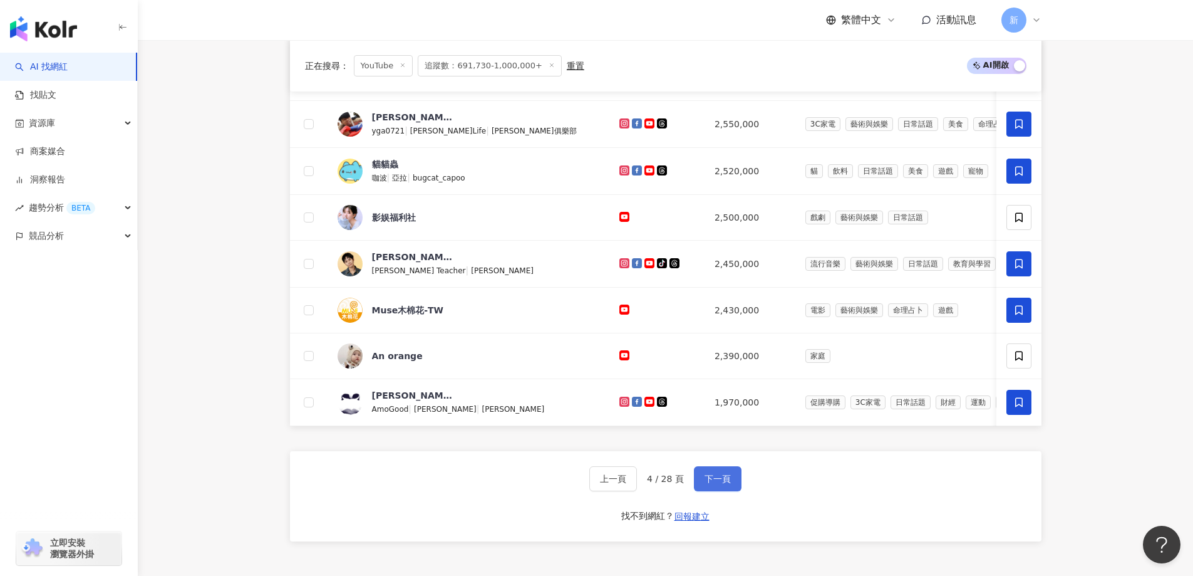
click at [728, 440] on span "下一頁" at bounding box center [718, 478] width 26 height 10
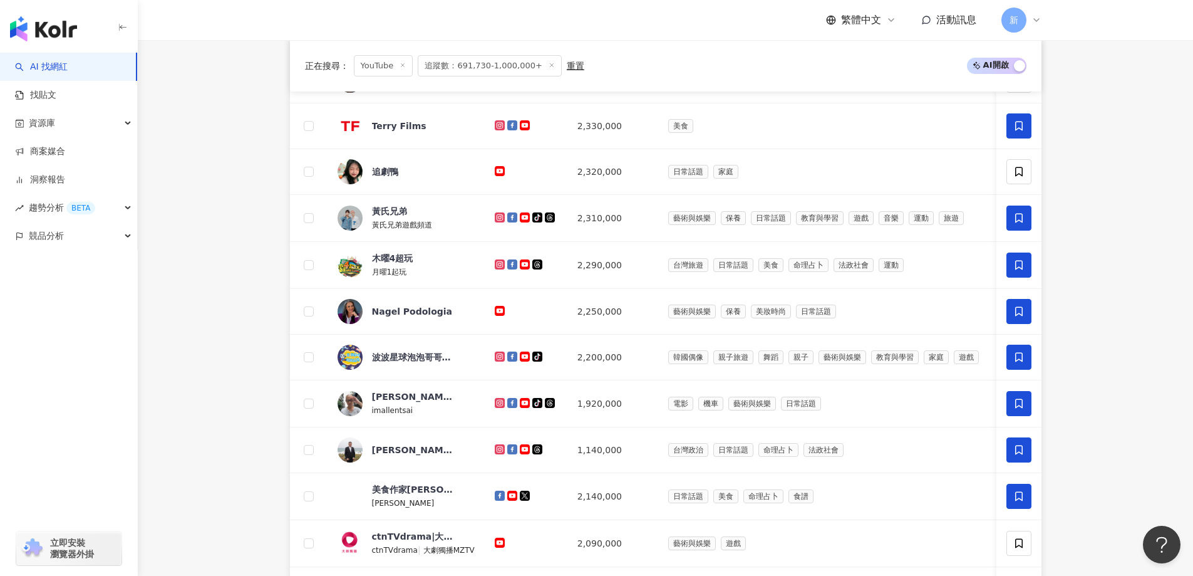
scroll to position [188, 0]
